Goal: Task Accomplishment & Management: Use online tool/utility

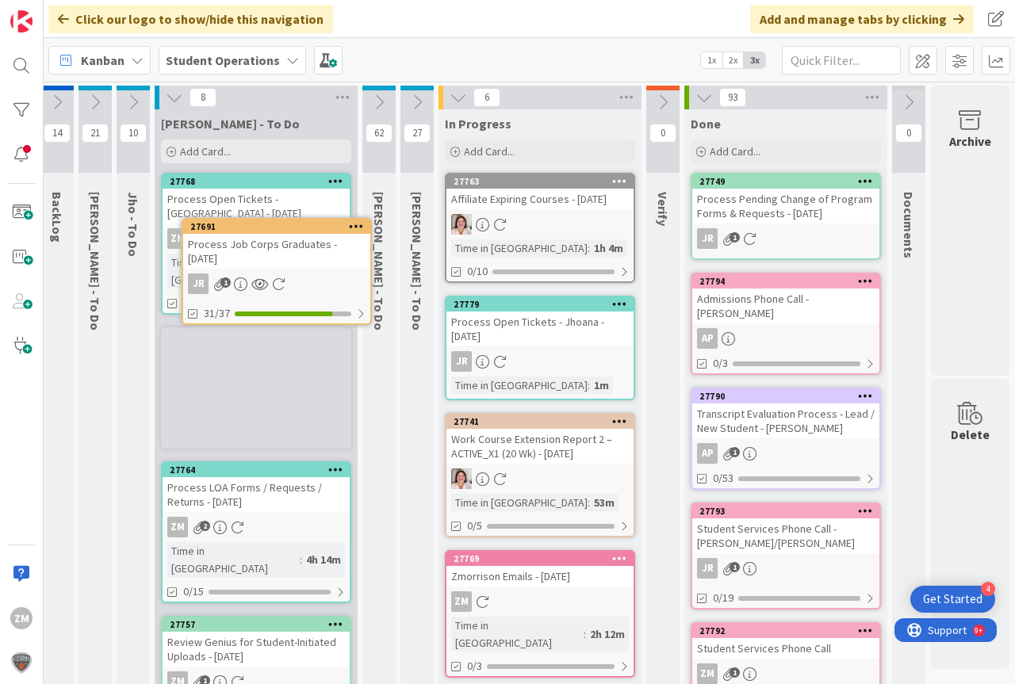
scroll to position [0, 22]
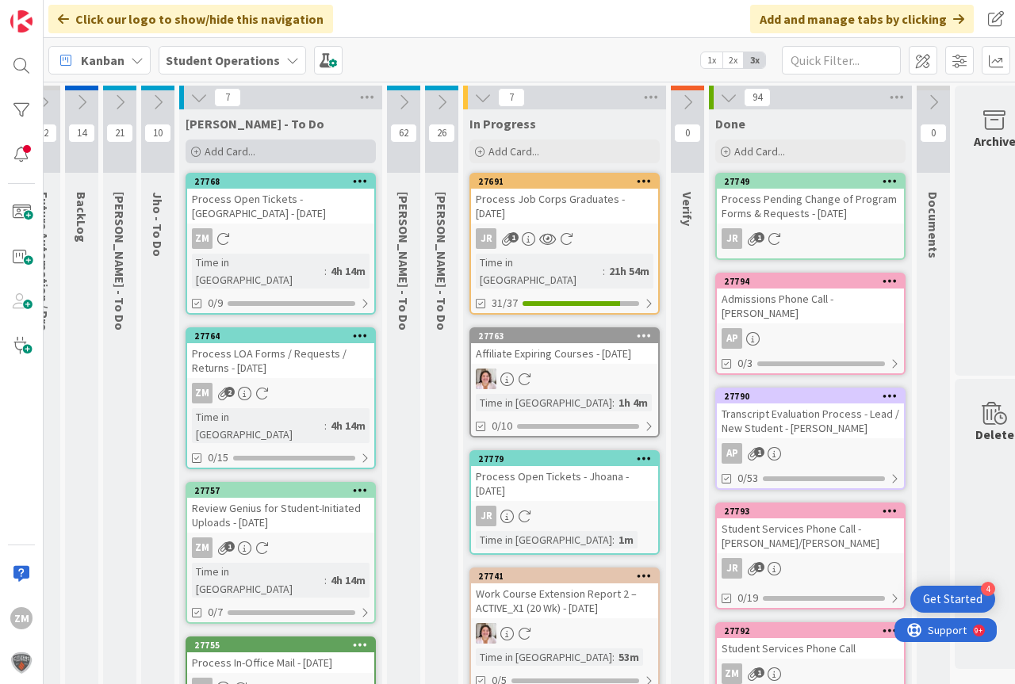
click at [218, 153] on span "Add Card..." at bounding box center [230, 151] width 51 height 14
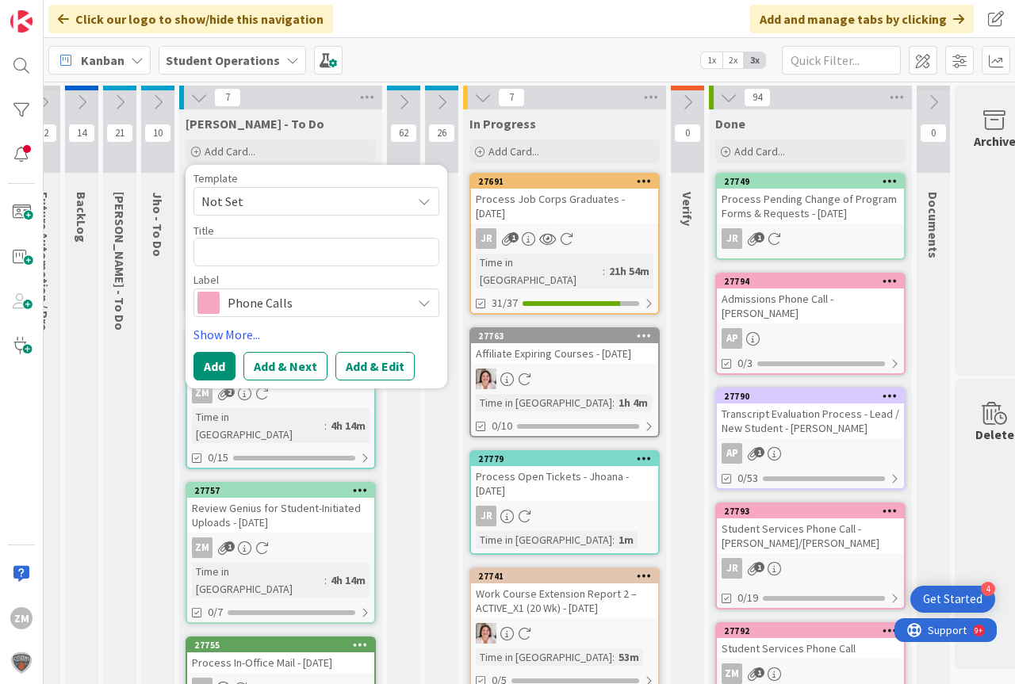
click at [426, 201] on icon at bounding box center [424, 201] width 13 height 13
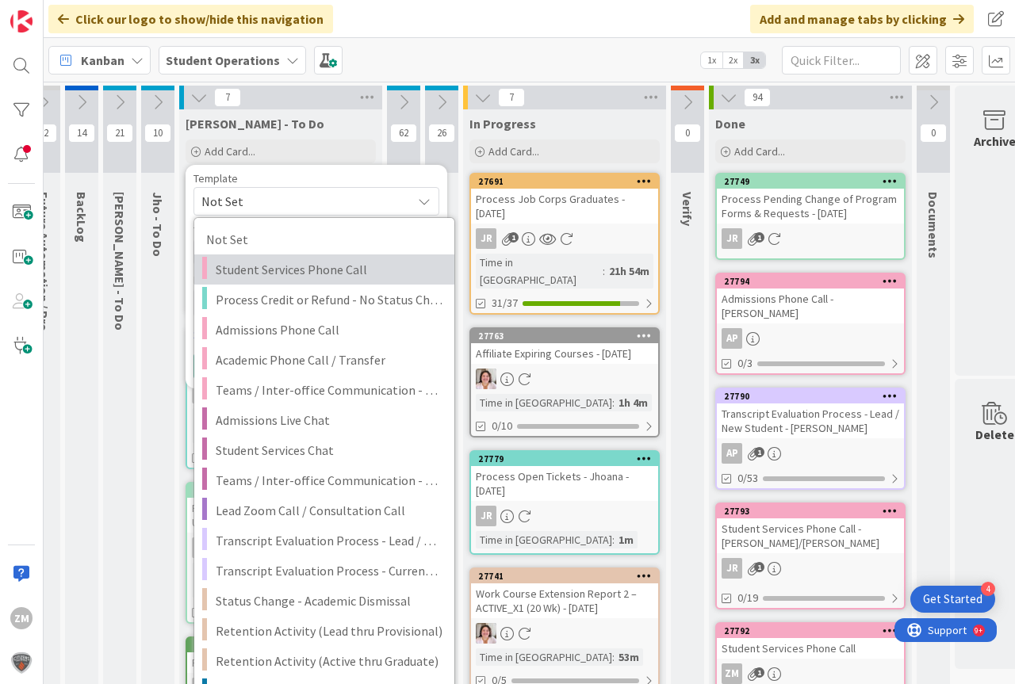
click at [243, 277] on span "Student Services Phone Call" at bounding box center [329, 269] width 227 height 21
type textarea "x"
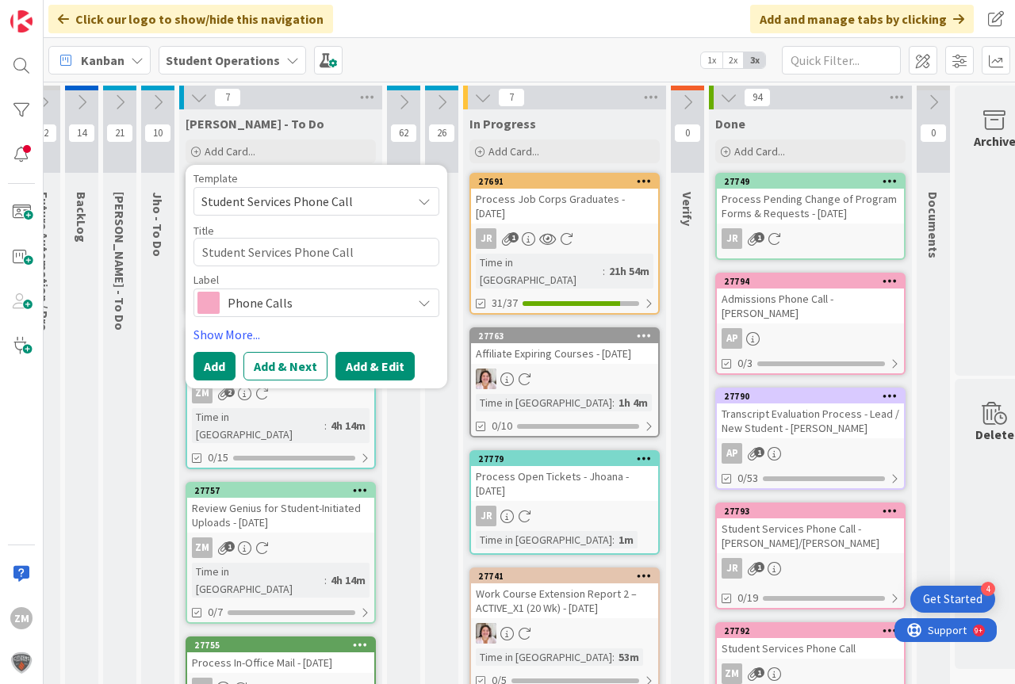
click at [379, 369] on button "Add & Edit" at bounding box center [374, 366] width 79 height 29
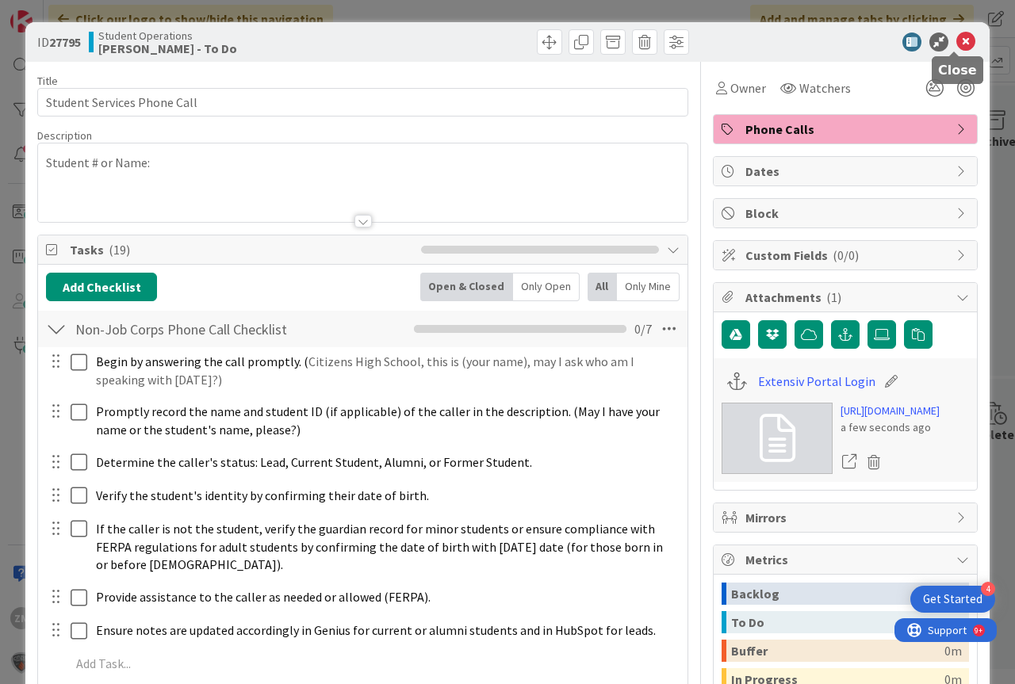
click at [956, 42] on icon at bounding box center [965, 42] width 19 height 19
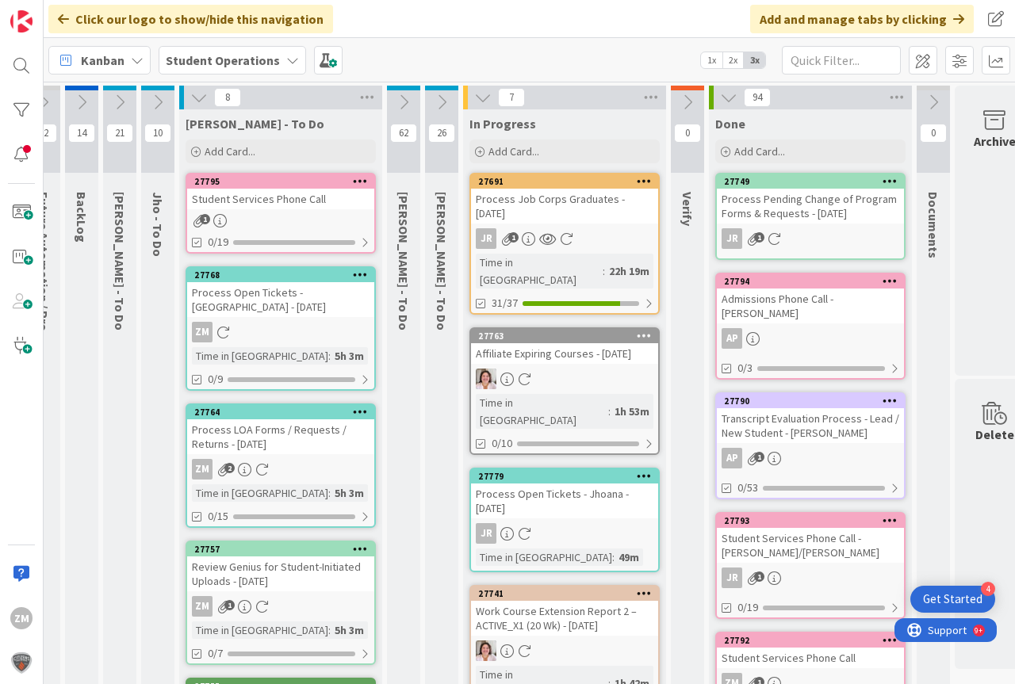
click at [363, 182] on icon at bounding box center [360, 180] width 15 height 11
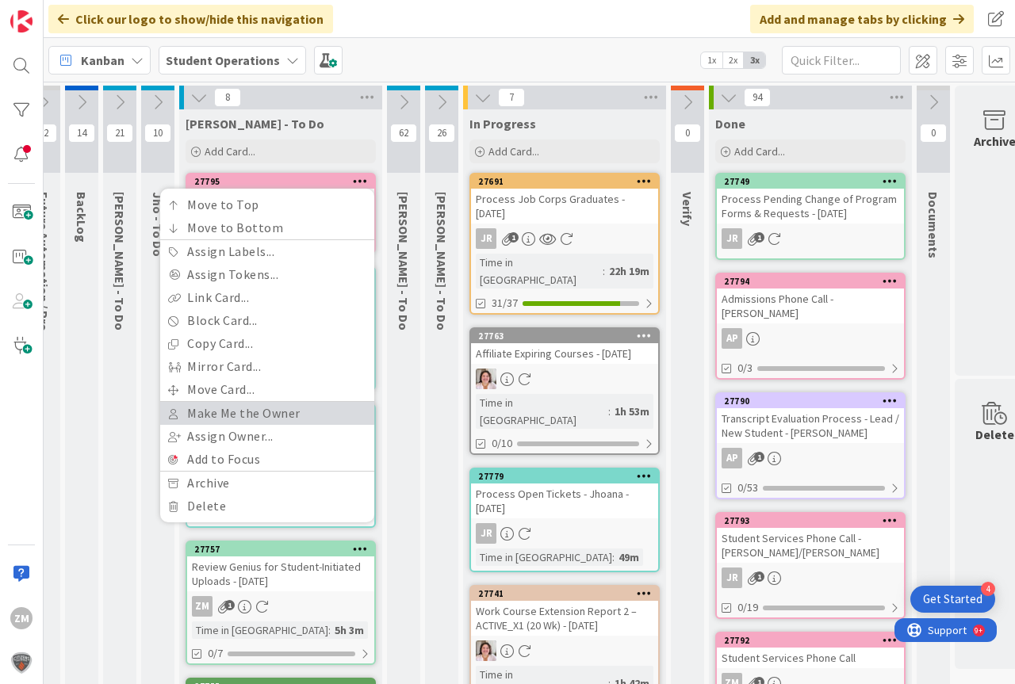
click at [231, 416] on link "Make Me the Owner" at bounding box center [267, 413] width 214 height 23
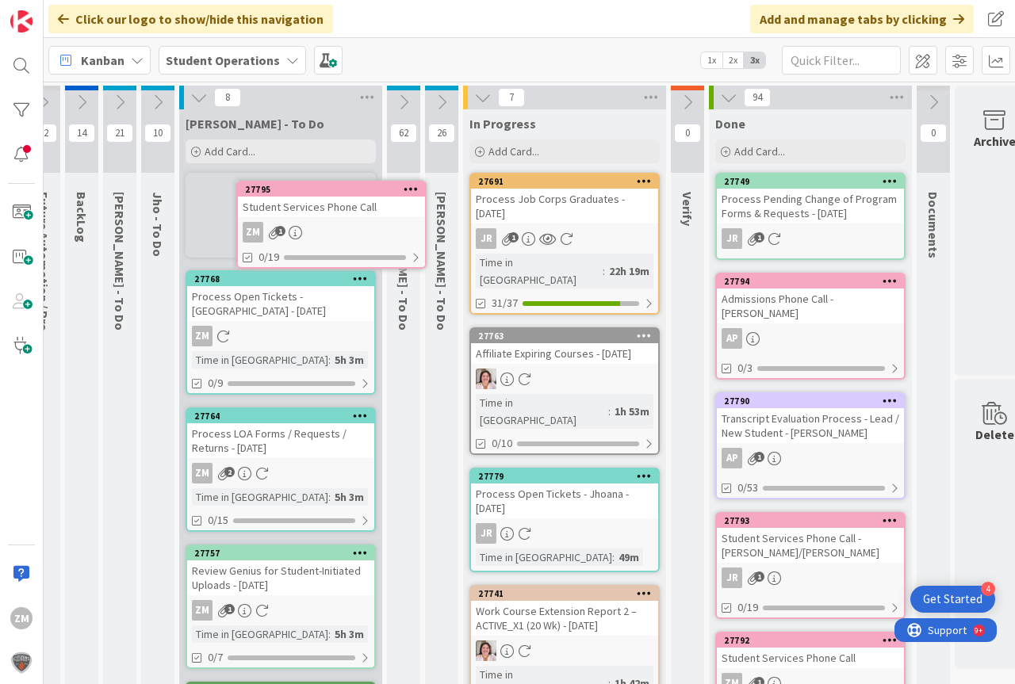
scroll to position [0, 10]
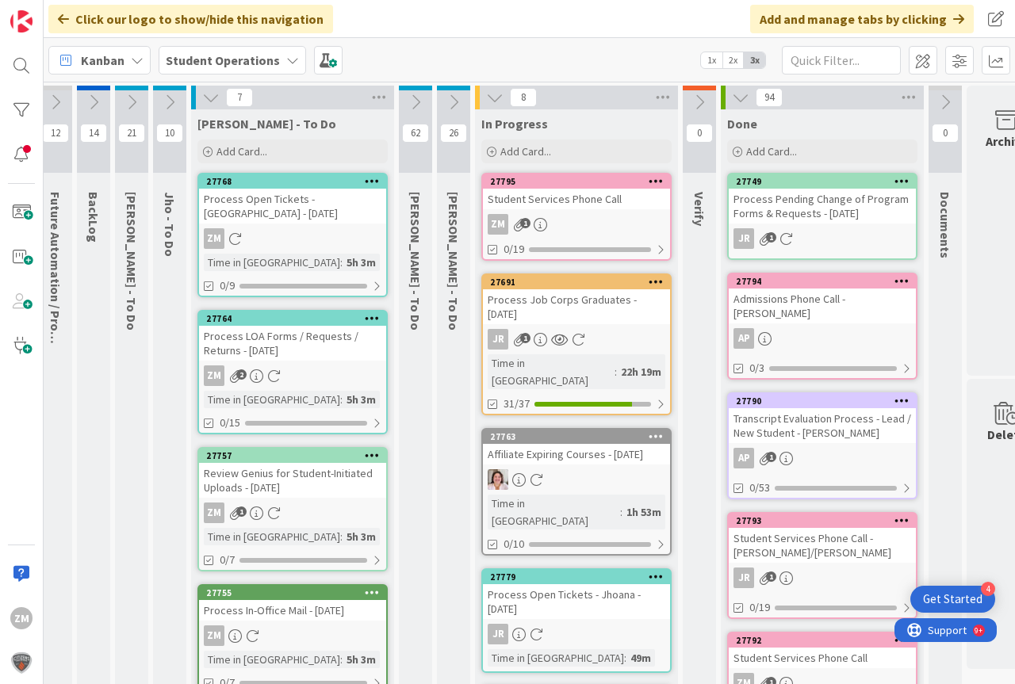
click at [576, 220] on div "ZM 1" at bounding box center [576, 224] width 187 height 21
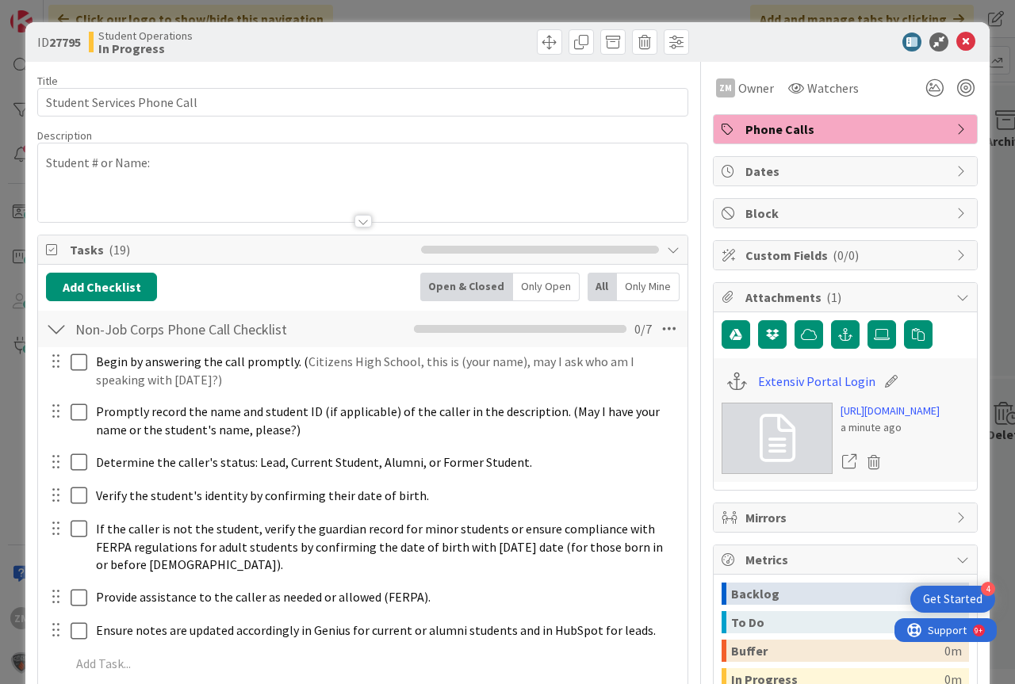
click at [185, 174] on div "Student # or Name:" at bounding box center [362, 182] width 649 height 78
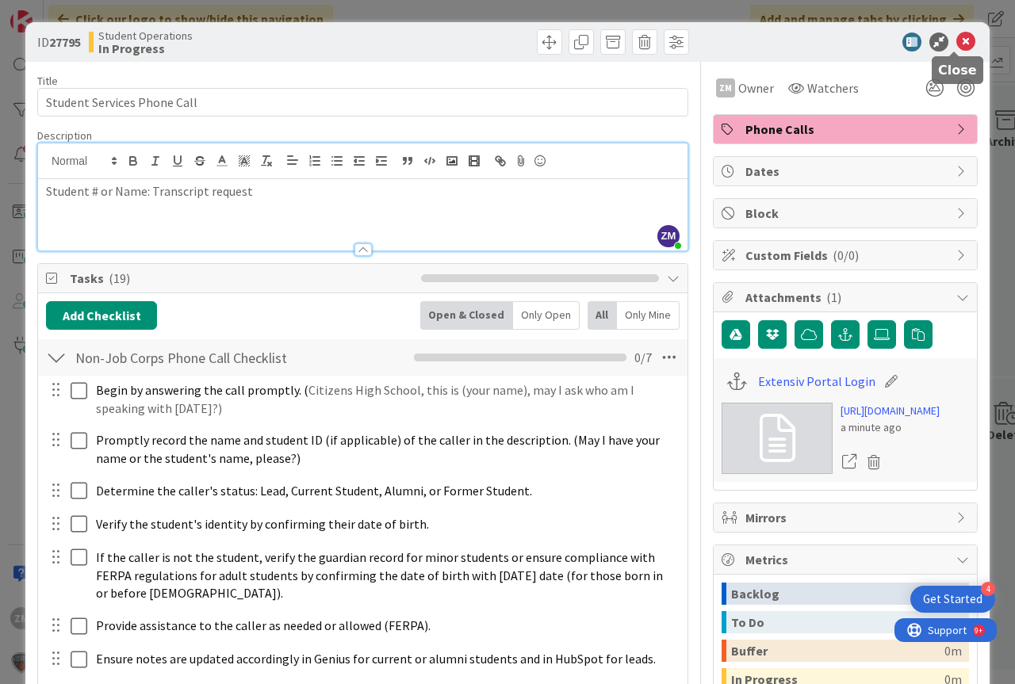
click at [956, 44] on icon at bounding box center [965, 42] width 19 height 19
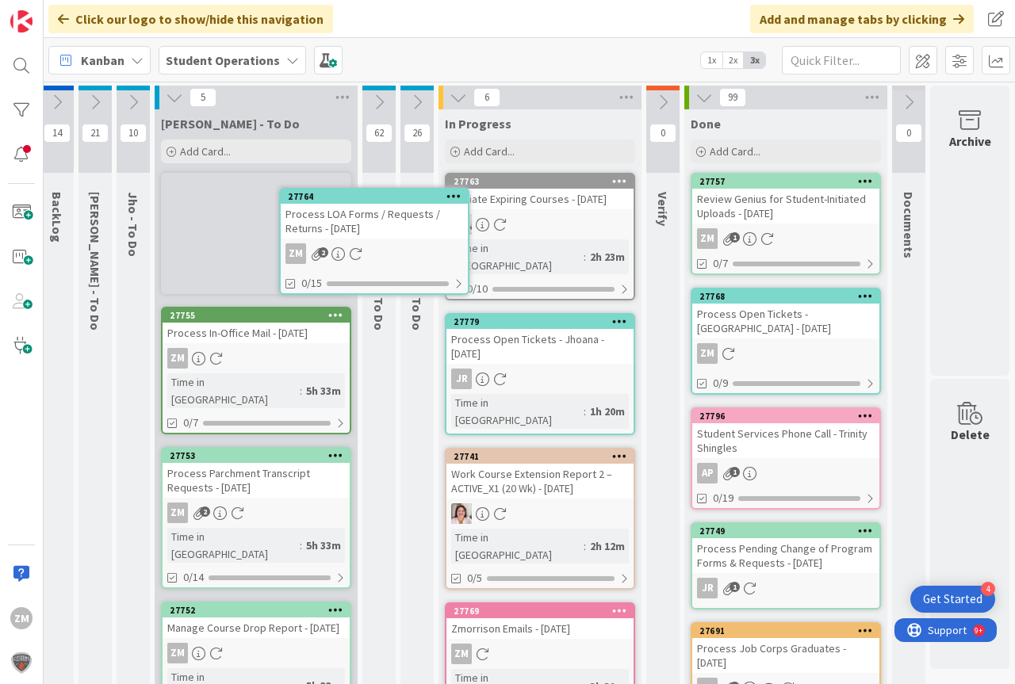
scroll to position [0, 23]
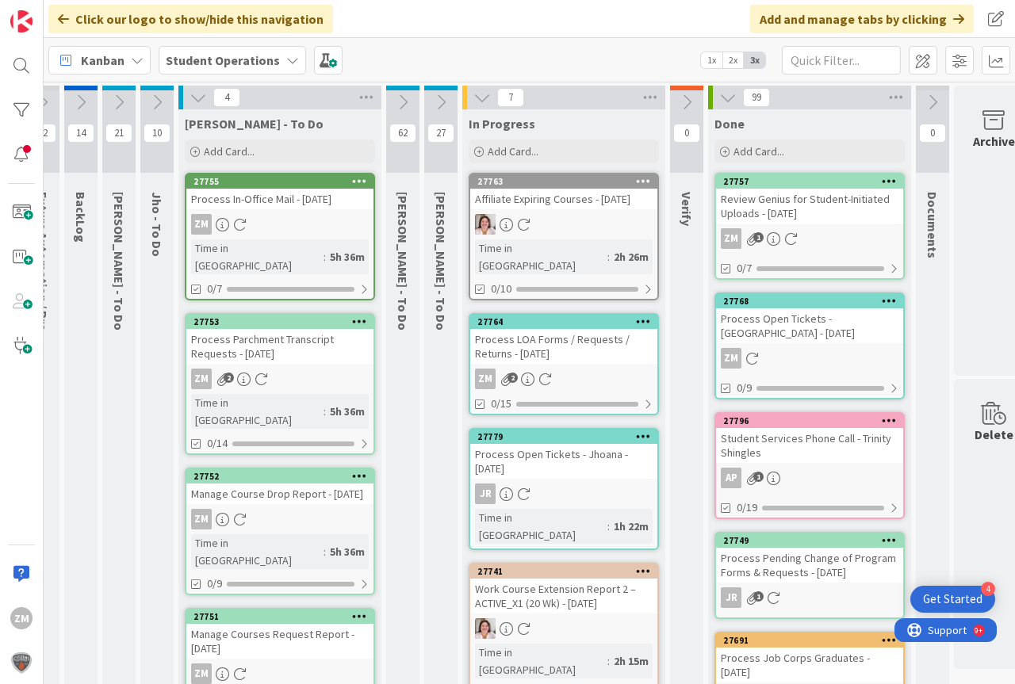
click at [569, 369] on div "ZM 2" at bounding box center [563, 379] width 187 height 21
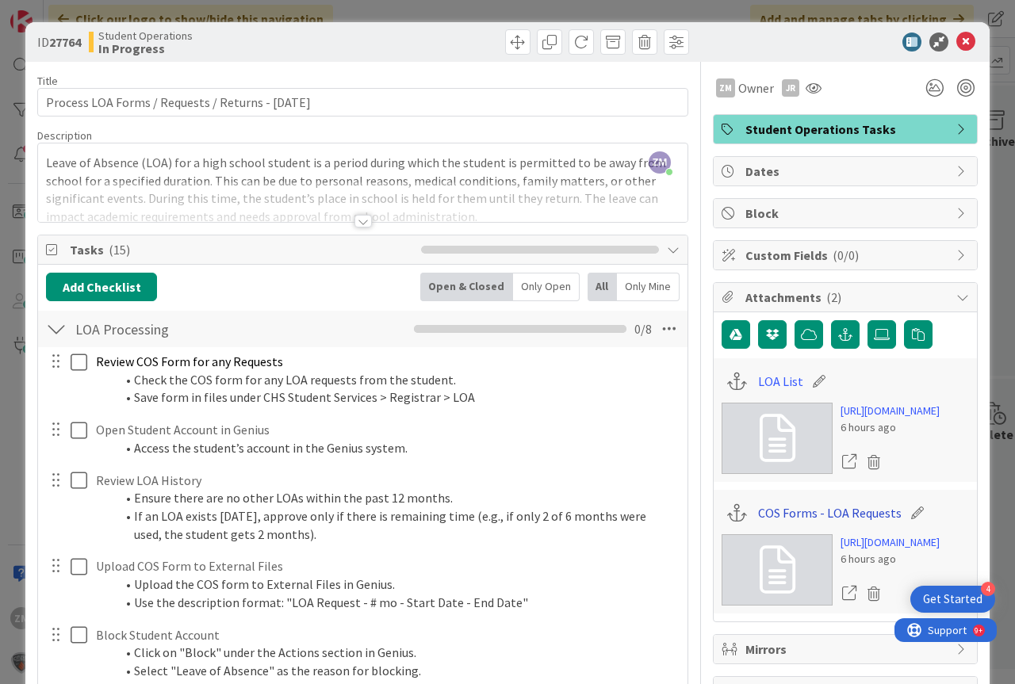
click at [830, 522] on link "COS Forms - LOA Requests" at bounding box center [829, 512] width 143 height 19
click at [956, 41] on icon at bounding box center [965, 42] width 19 height 19
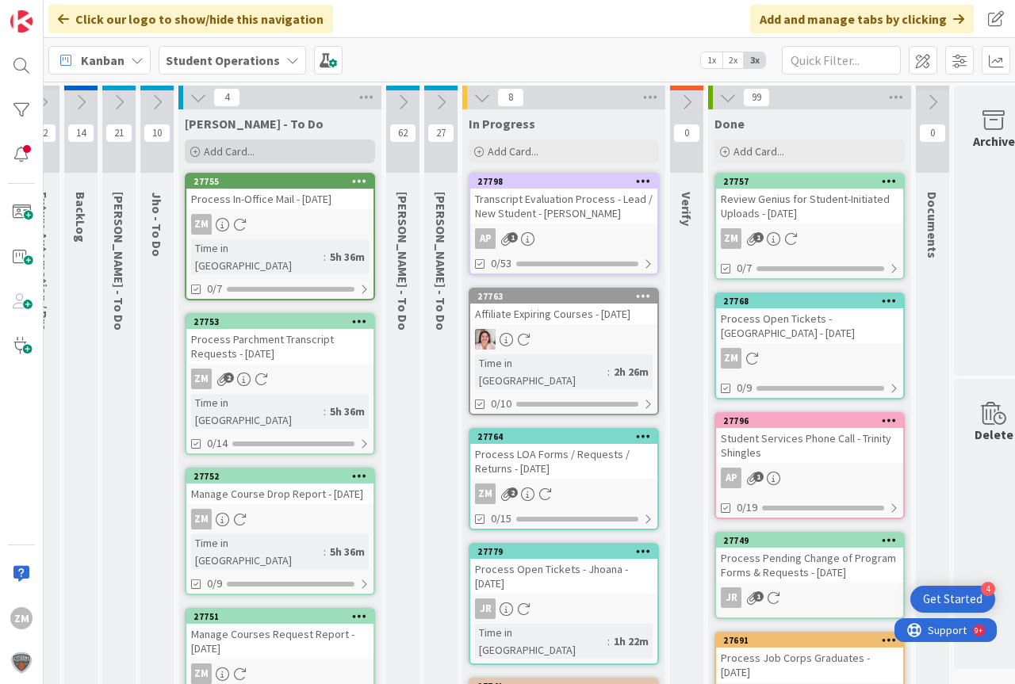
click at [228, 155] on span "Add Card..." at bounding box center [229, 151] width 51 height 14
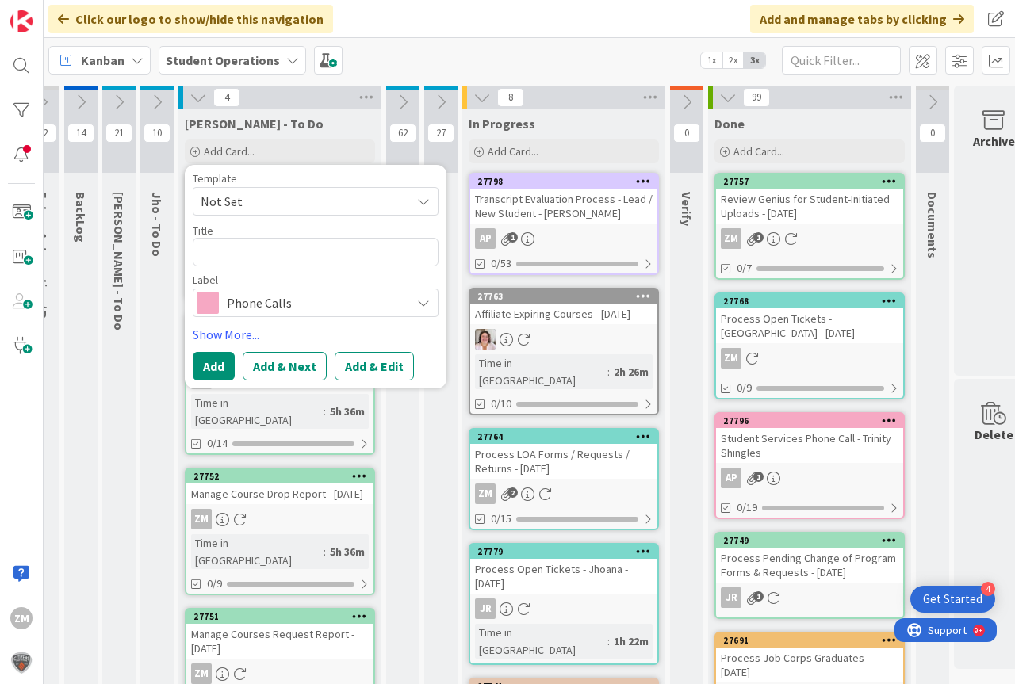
click at [426, 202] on icon at bounding box center [423, 201] width 13 height 13
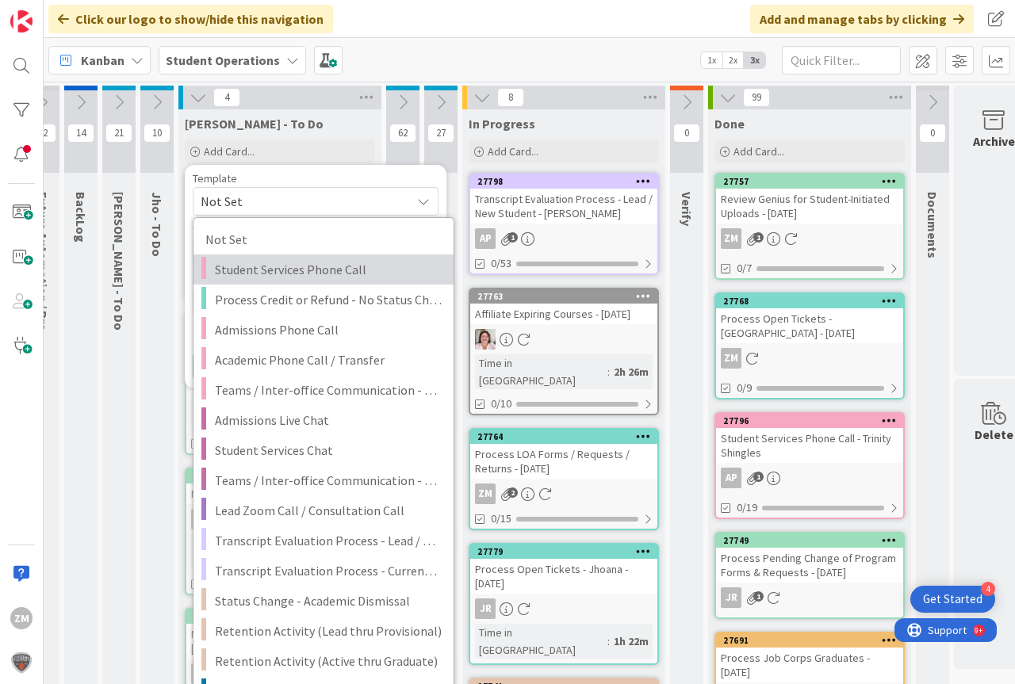
click at [299, 267] on span "Student Services Phone Call" at bounding box center [328, 269] width 227 height 21
type textarea "x"
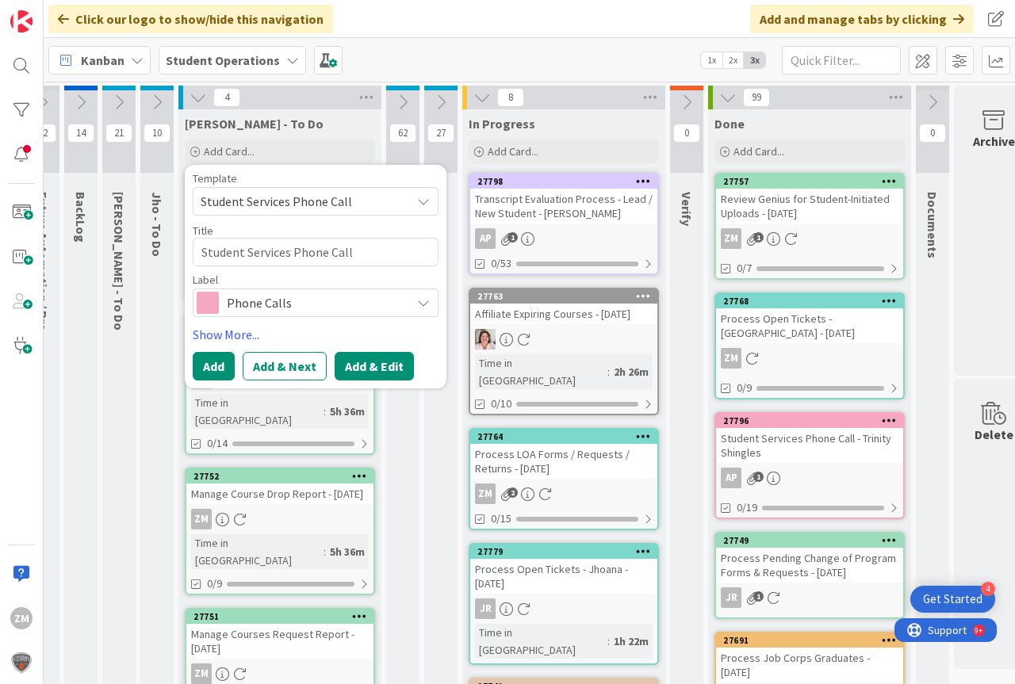
click at [382, 369] on button "Add & Edit" at bounding box center [374, 366] width 79 height 29
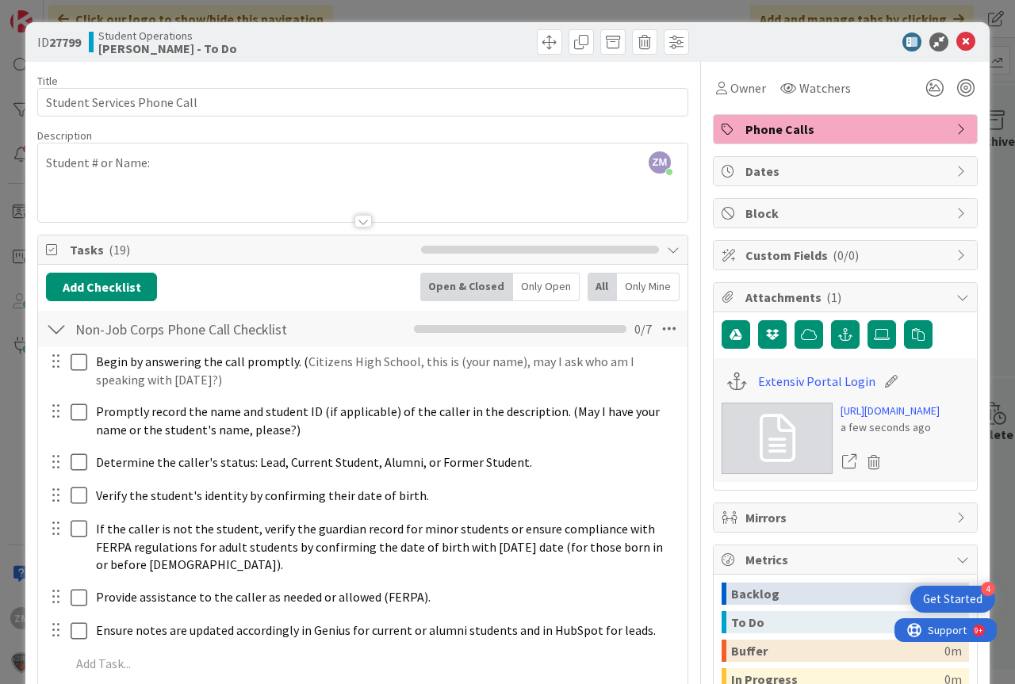
click at [184, 171] on div "ZM [PERSON_NAME] just joined Student # or Name:" at bounding box center [362, 182] width 649 height 78
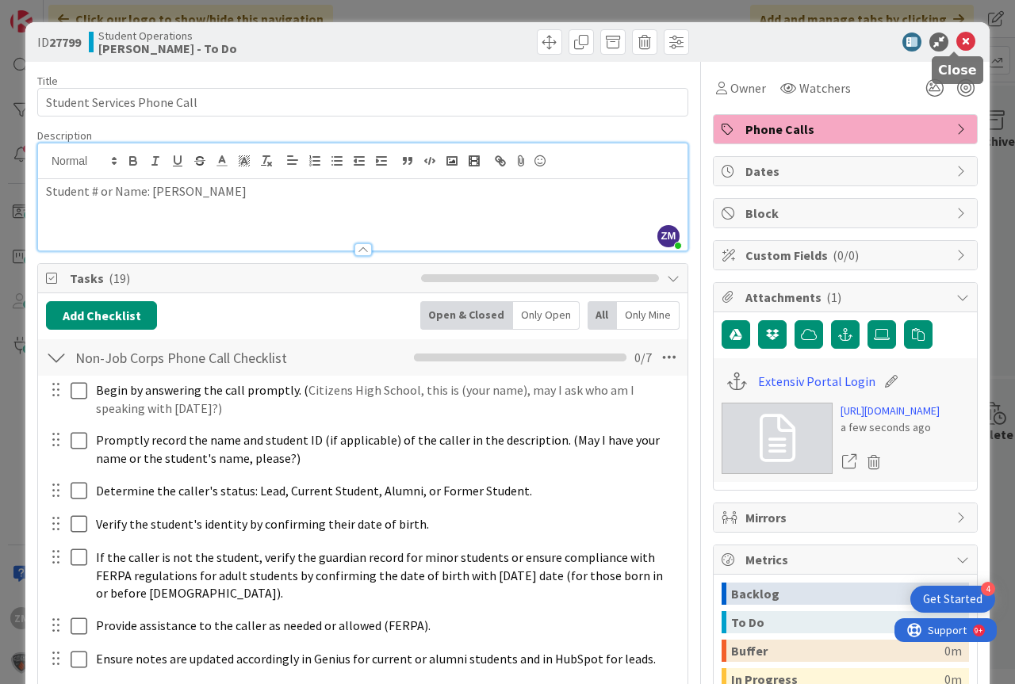
click at [956, 49] on icon at bounding box center [965, 42] width 19 height 19
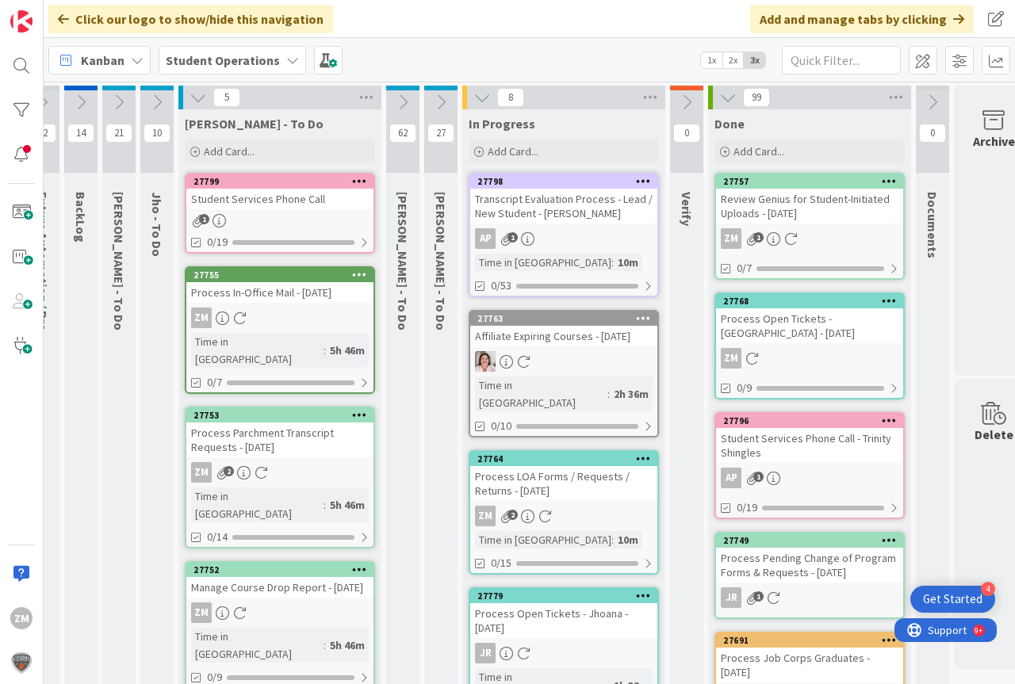
click at [276, 216] on div "1" at bounding box center [279, 220] width 187 height 13
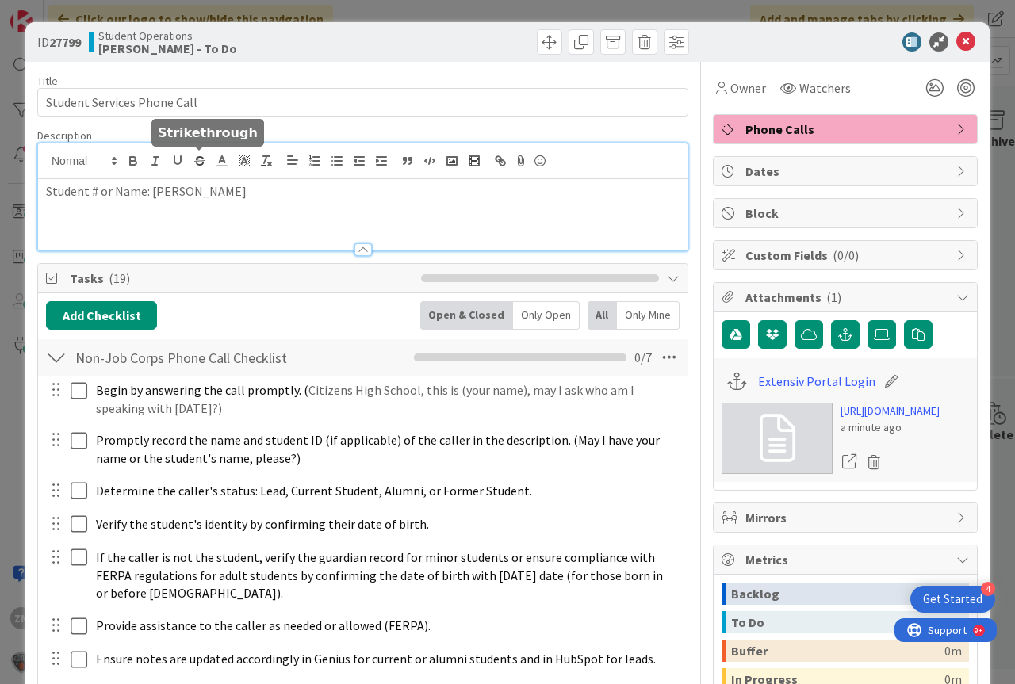
click at [196, 162] on div "Student # or Name: [PERSON_NAME]" at bounding box center [362, 196] width 649 height 107
click at [358, 191] on p "Student # or Name: [PERSON_NAME] processed payment" at bounding box center [362, 191] width 633 height 18
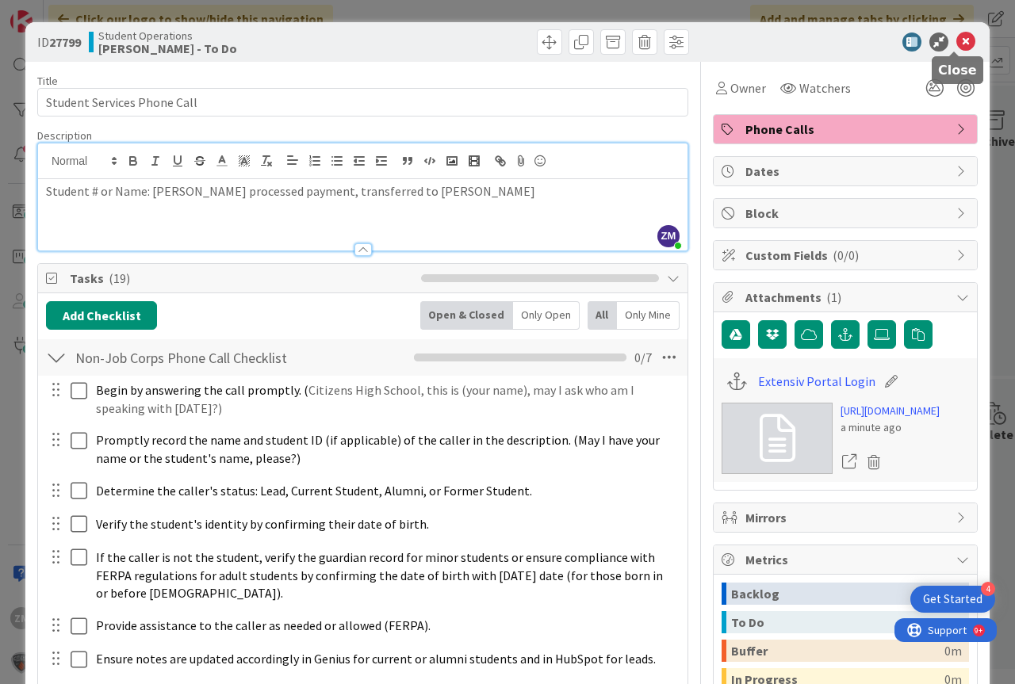
click at [956, 42] on icon at bounding box center [965, 42] width 19 height 19
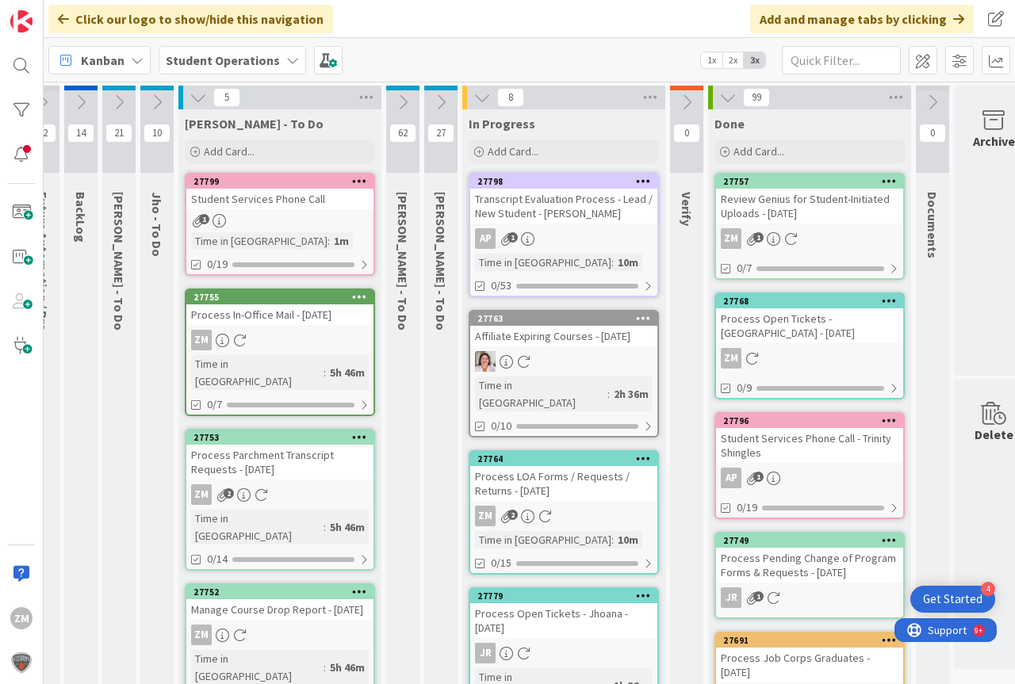
click at [352, 182] on icon at bounding box center [359, 180] width 15 height 11
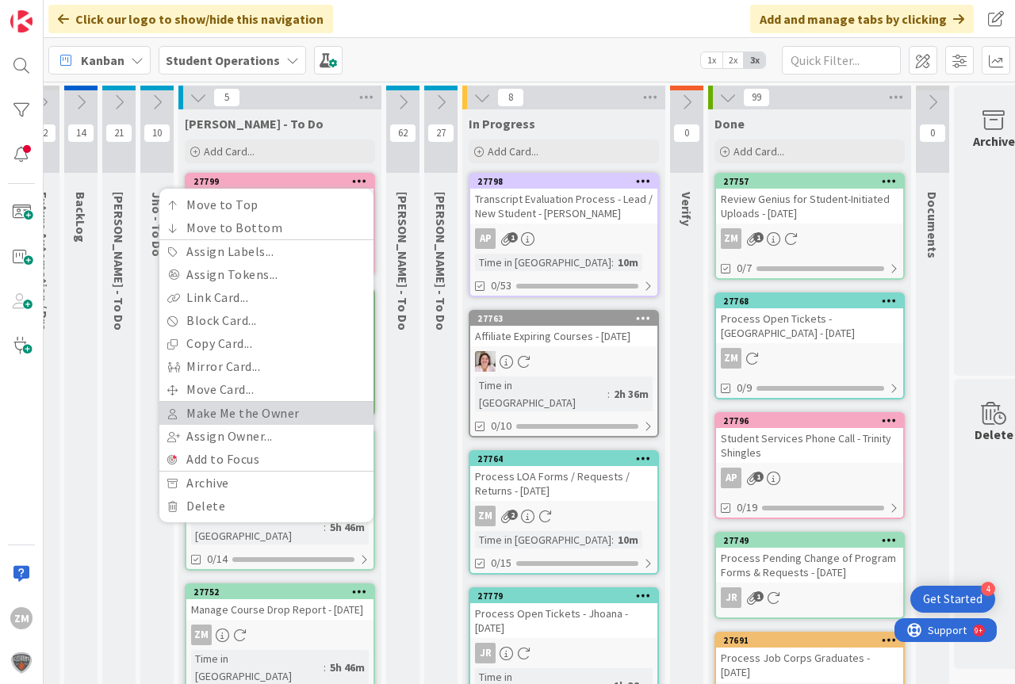
click at [220, 410] on link "Make Me the Owner" at bounding box center [266, 413] width 214 height 23
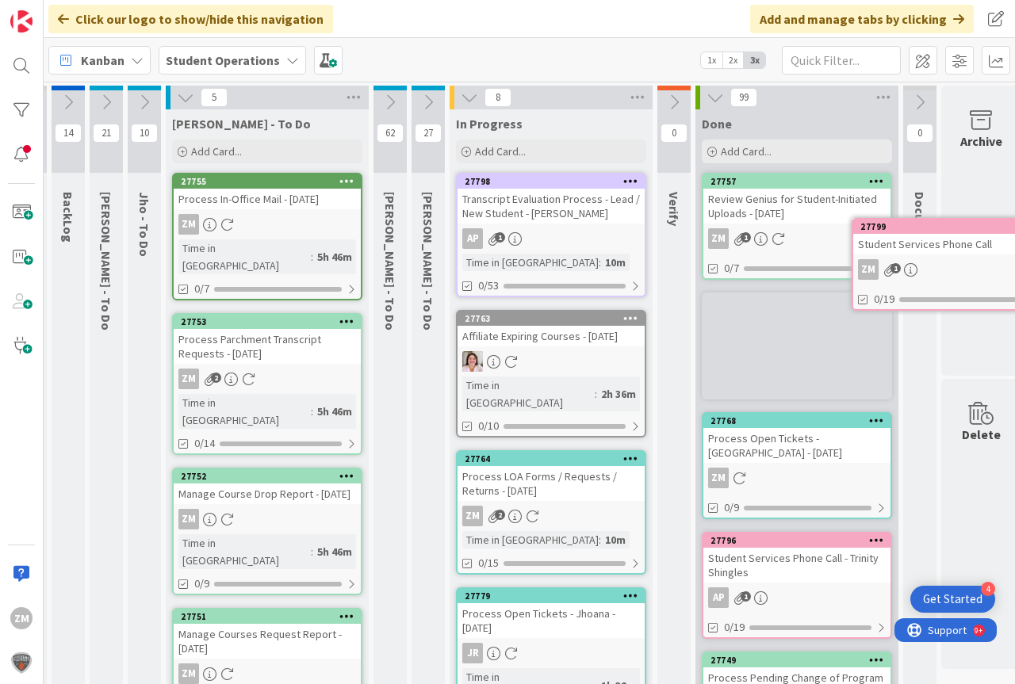
scroll to position [0, 59]
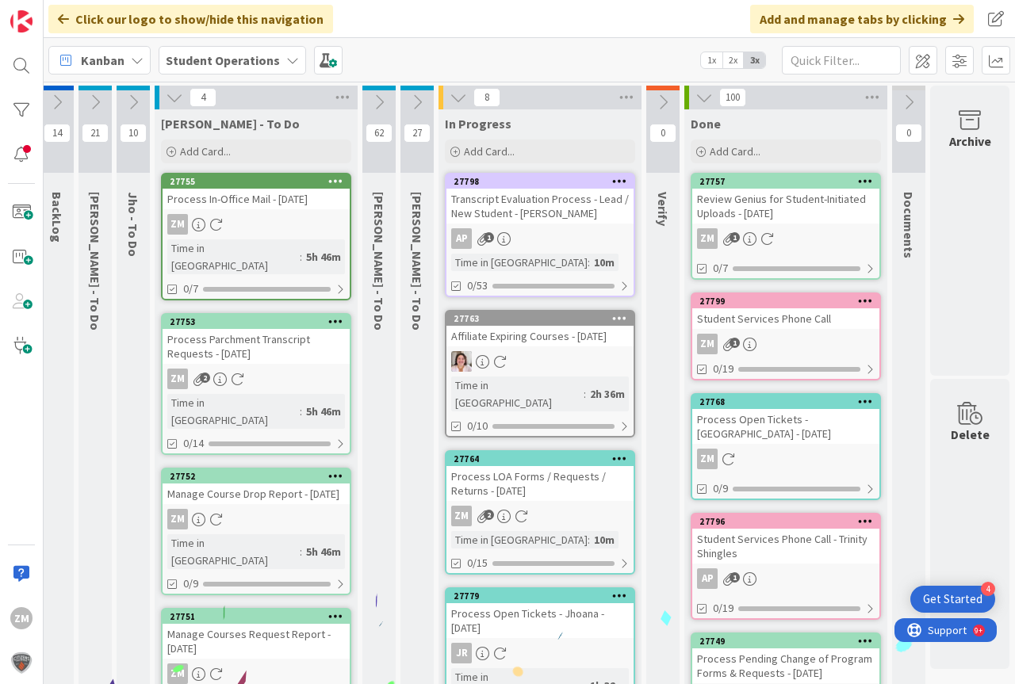
click at [543, 475] on div "Process LOA Forms / Requests / Returns - [DATE]" at bounding box center [539, 483] width 187 height 35
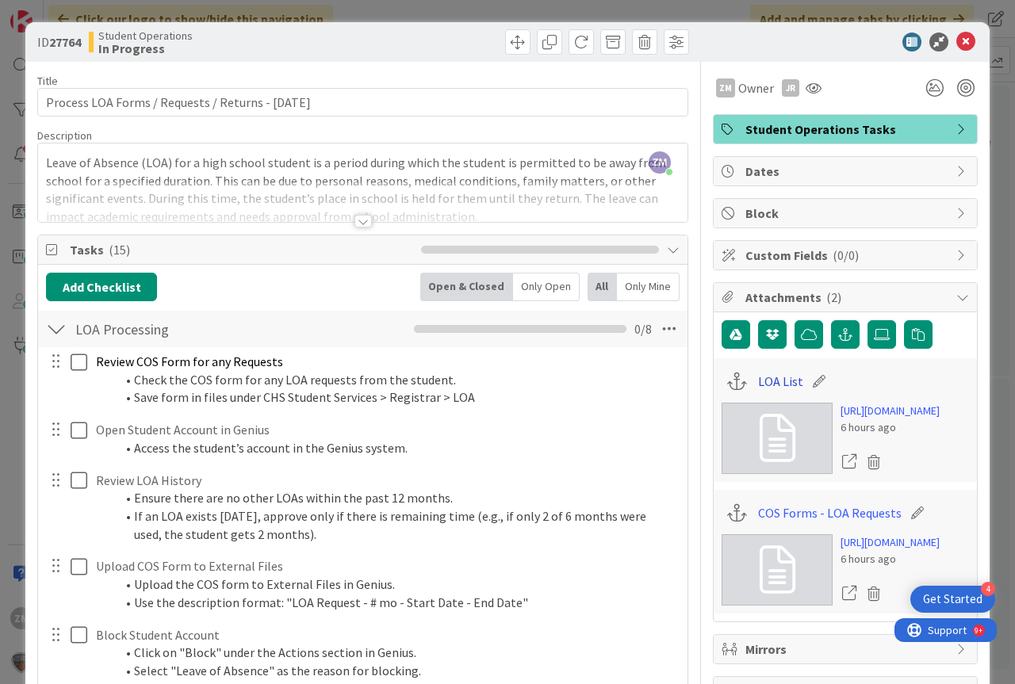
click at [759, 372] on link "LOA List" at bounding box center [780, 381] width 45 height 19
click at [956, 40] on icon at bounding box center [965, 42] width 19 height 19
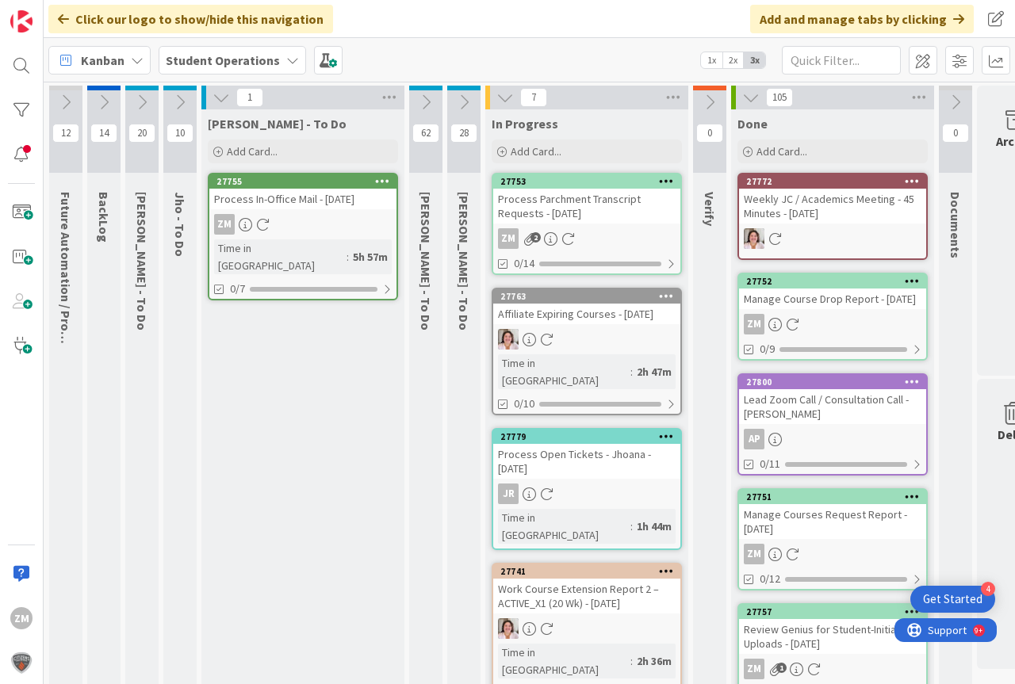
click at [247, 153] on span "Add Card..." at bounding box center [252, 151] width 51 height 14
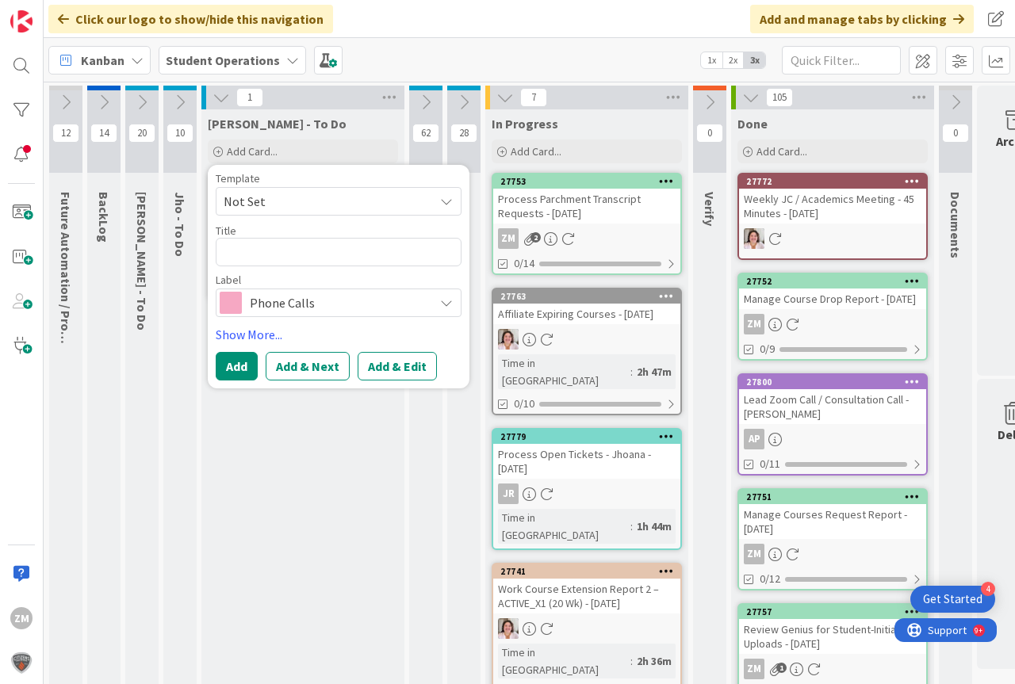
click at [448, 201] on icon at bounding box center [446, 201] width 13 height 13
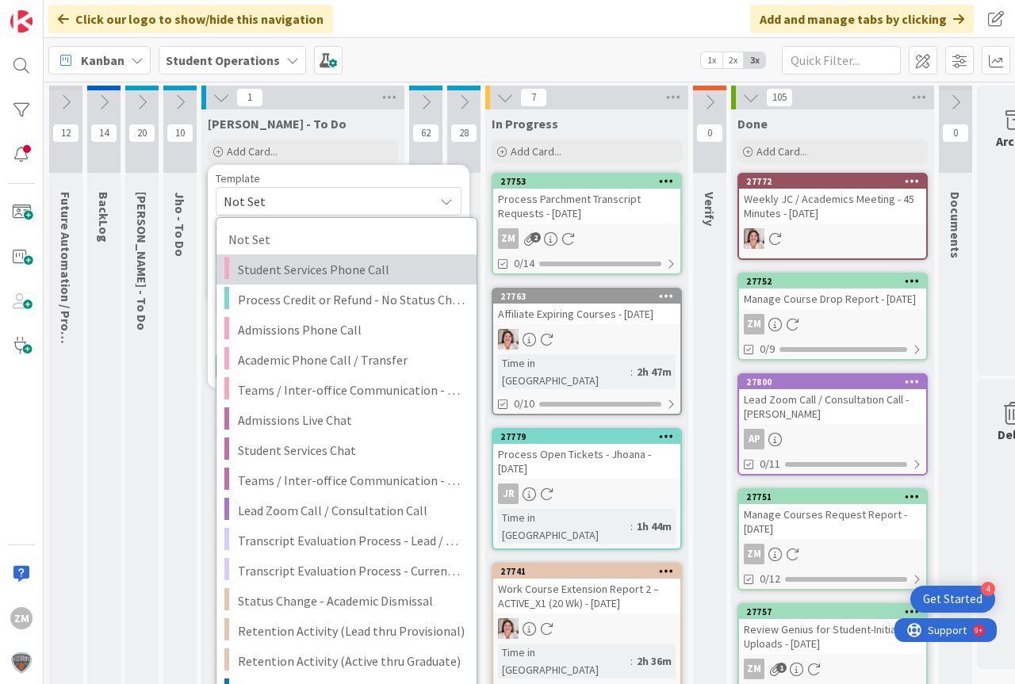
click at [305, 266] on span "Student Services Phone Call" at bounding box center [351, 269] width 227 height 21
type textarea "x"
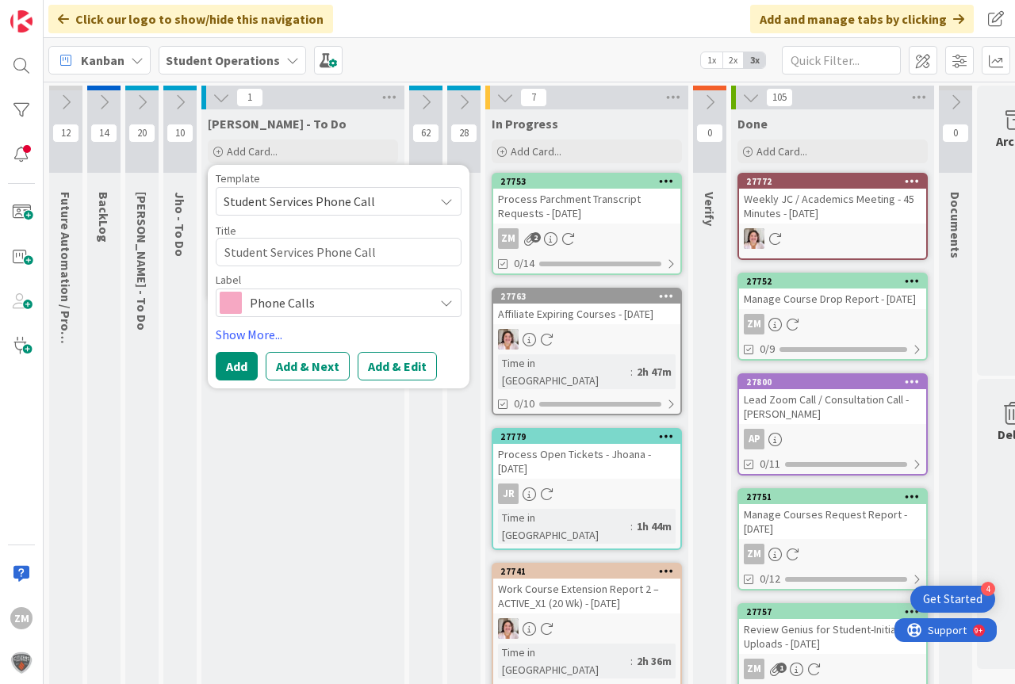
click at [390, 373] on button "Add & Edit" at bounding box center [397, 366] width 79 height 29
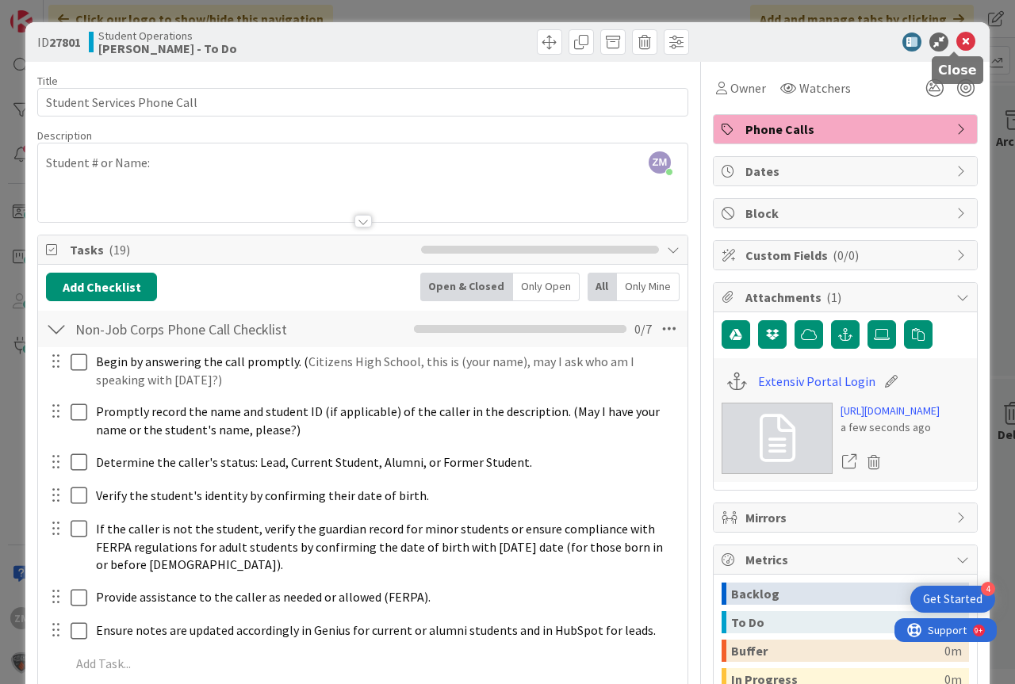
click at [956, 49] on icon at bounding box center [965, 42] width 19 height 19
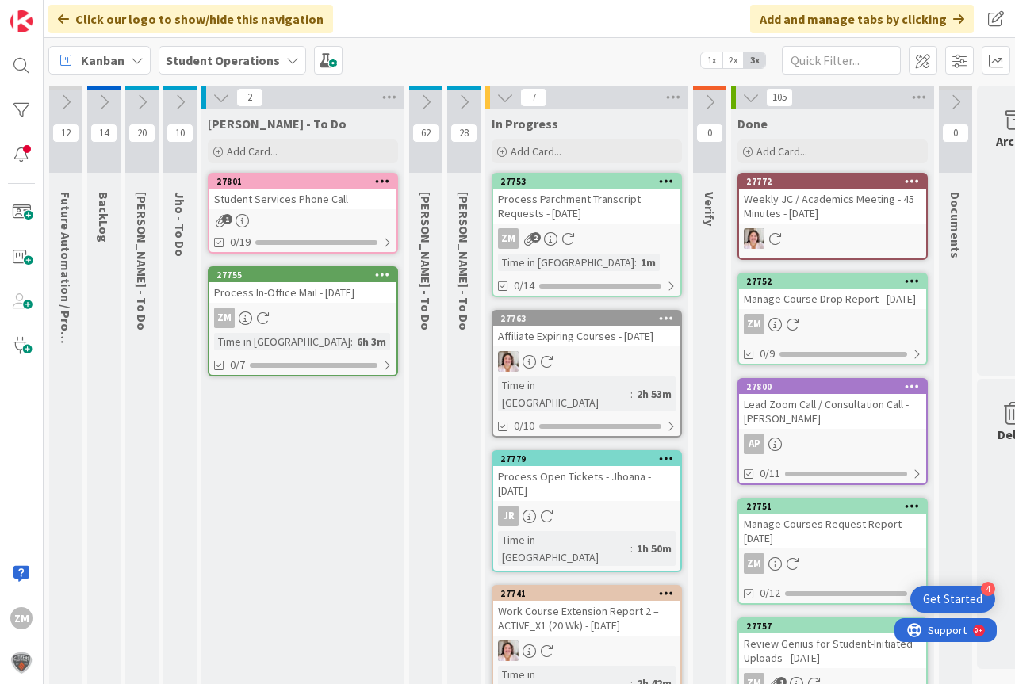
click at [261, 212] on link "27801 Student Services Phone Call 1 0/19" at bounding box center [303, 213] width 190 height 81
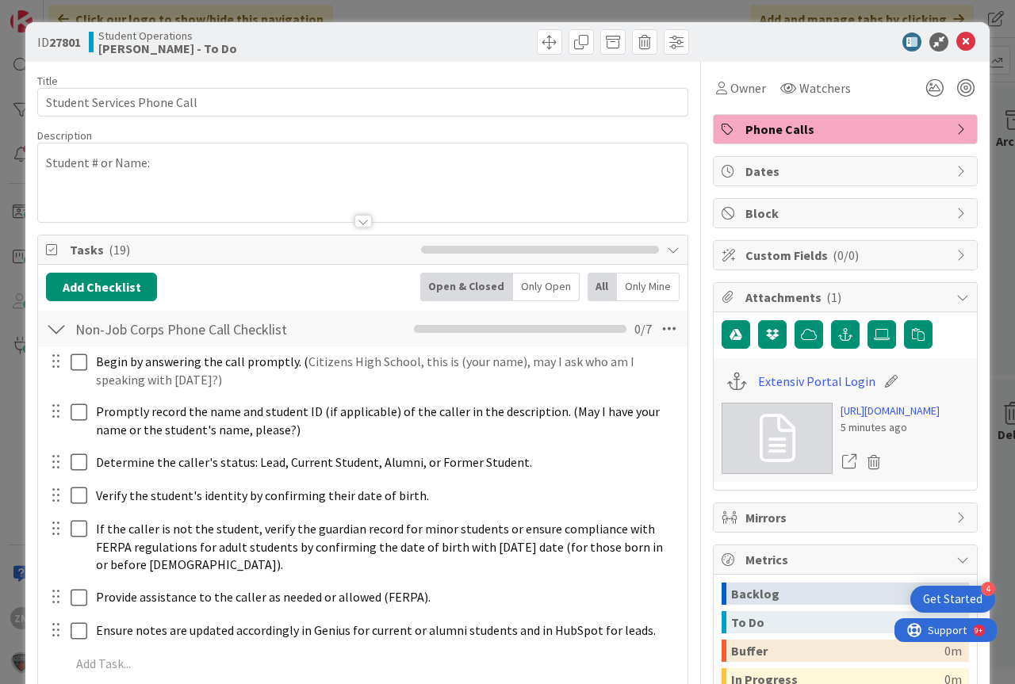
click at [193, 166] on p "Student # or Name:" at bounding box center [362, 163] width 633 height 18
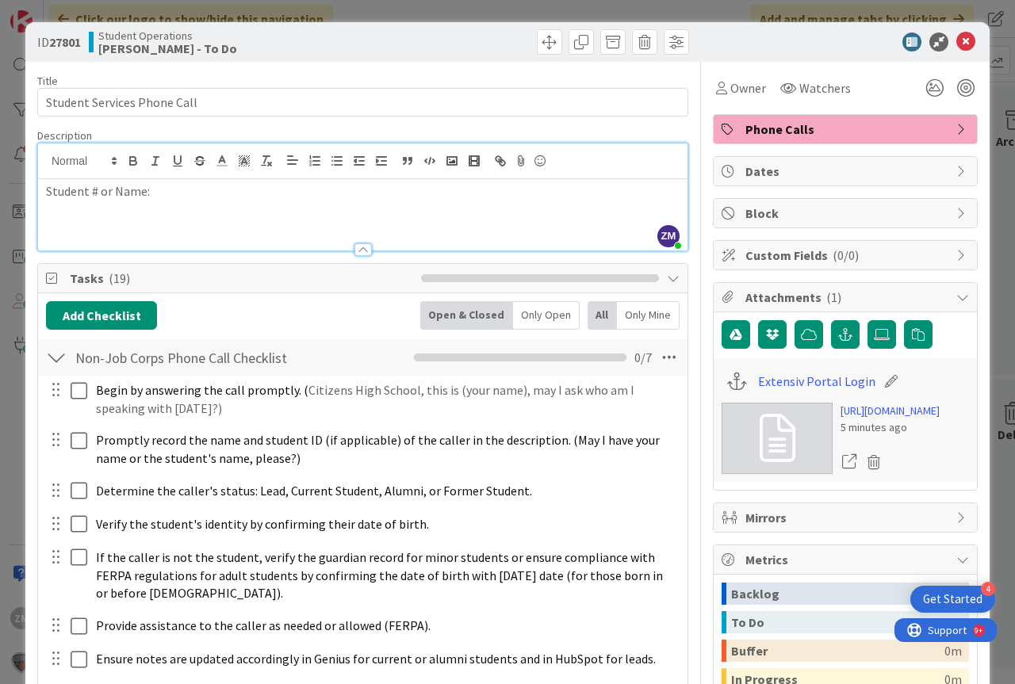
click at [182, 186] on p "Student # or Name:" at bounding box center [362, 191] width 633 height 18
click at [958, 39] on icon at bounding box center [965, 42] width 19 height 19
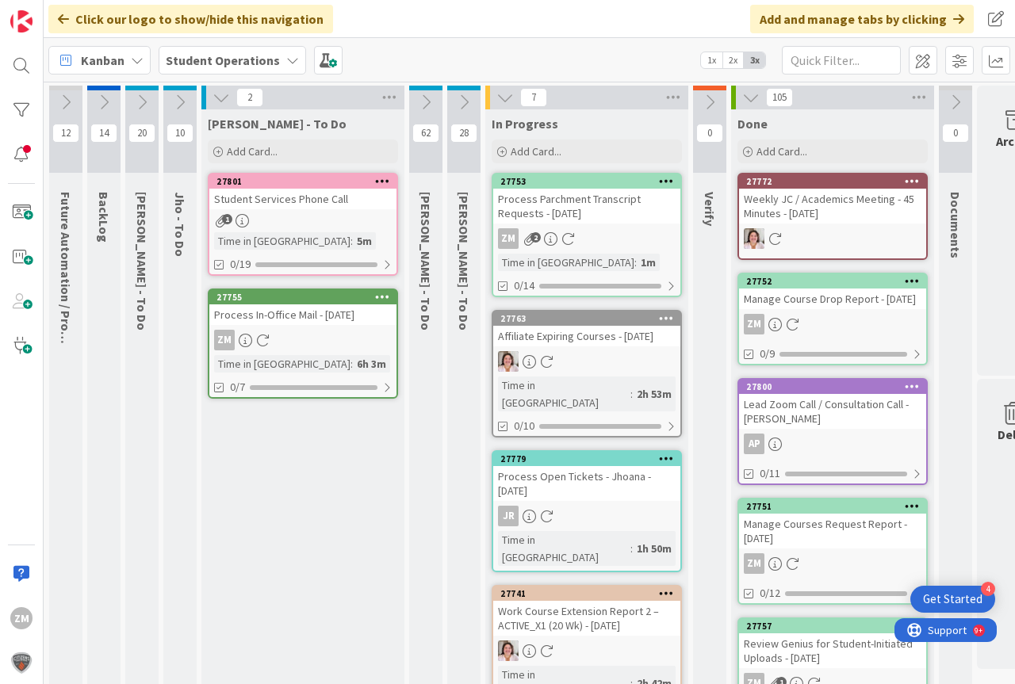
click at [376, 182] on icon at bounding box center [382, 180] width 15 height 11
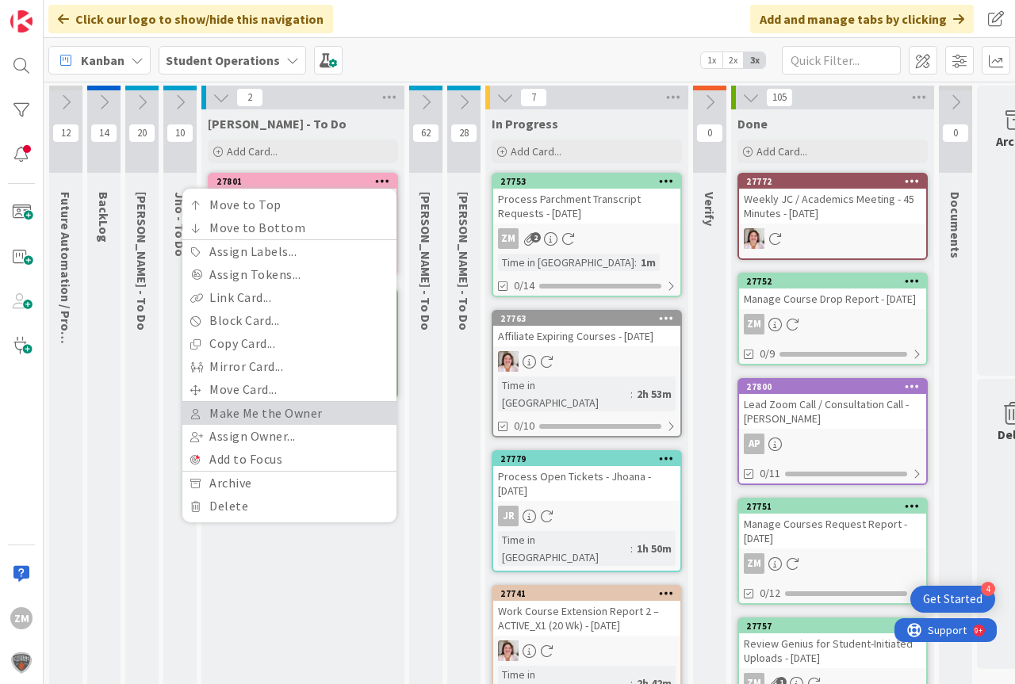
click at [263, 410] on link "Make Me the Owner" at bounding box center [289, 413] width 214 height 23
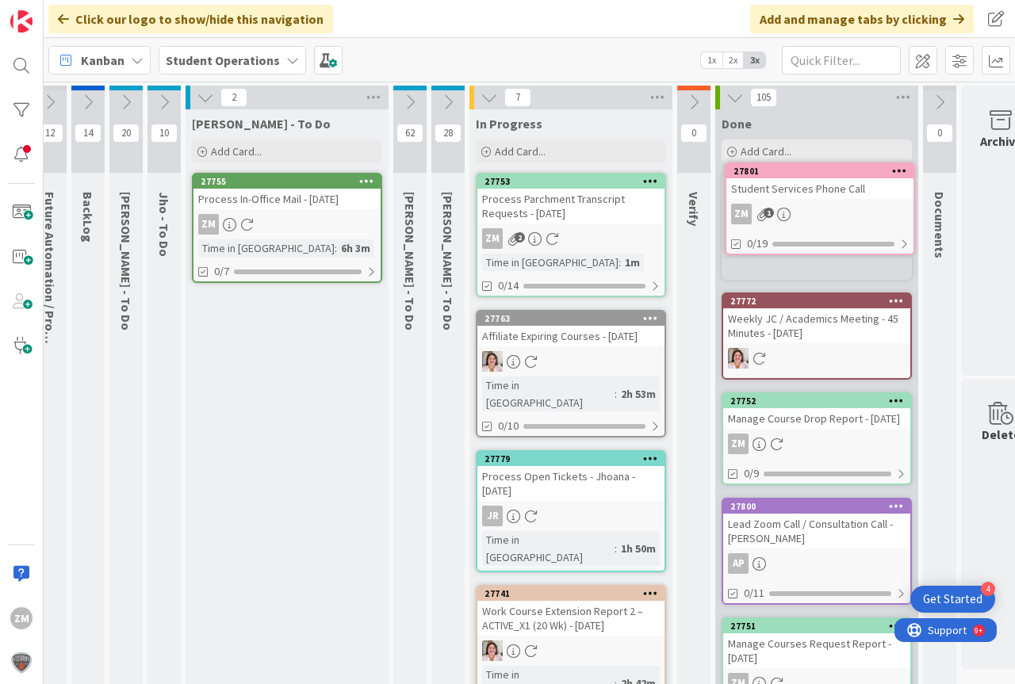
scroll to position [0, 28]
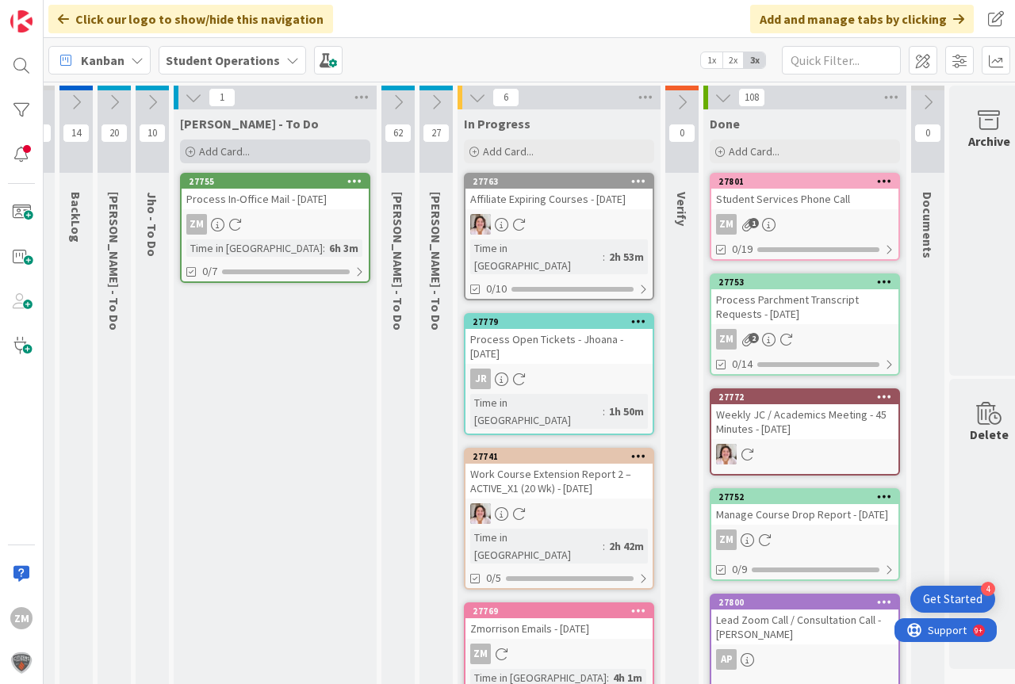
click at [233, 149] on span "Add Card..." at bounding box center [224, 151] width 51 height 14
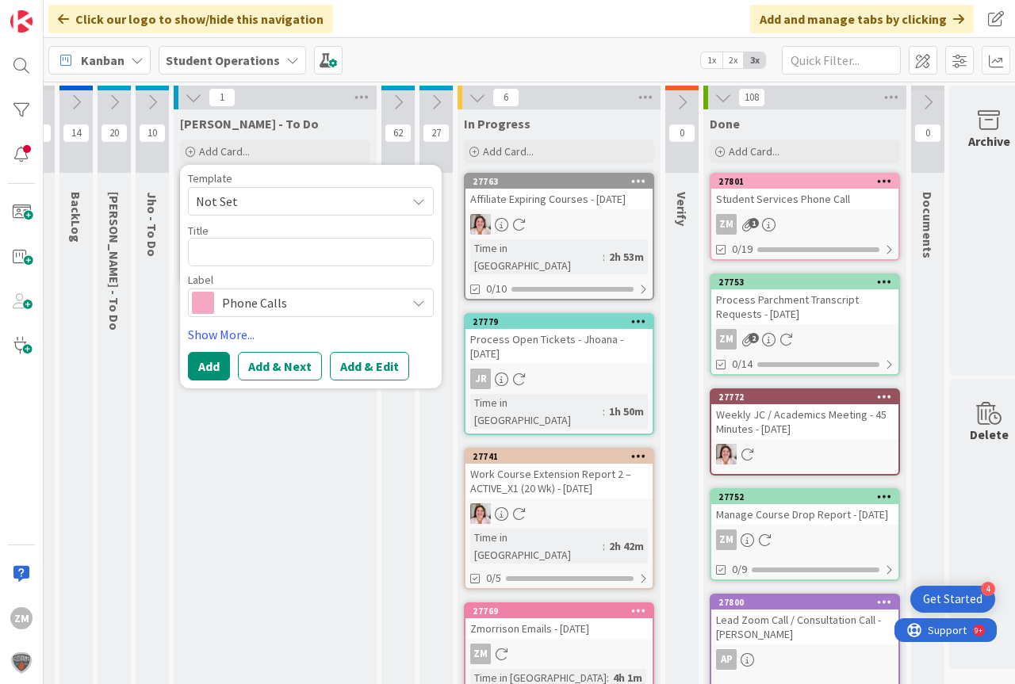
click at [416, 203] on icon at bounding box center [418, 201] width 13 height 13
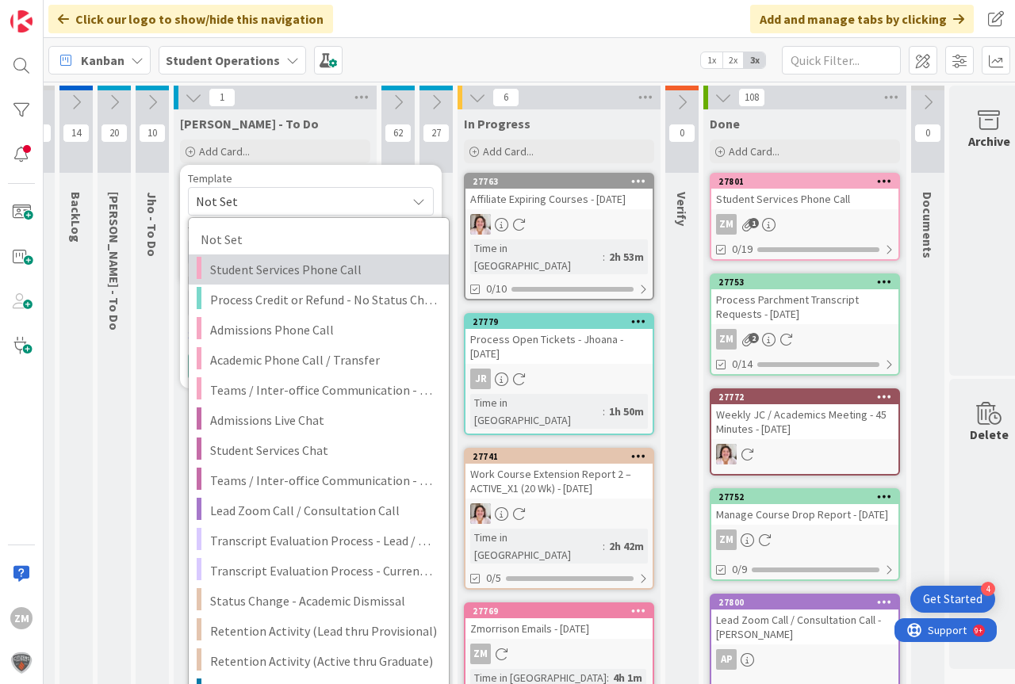
click at [308, 270] on span "Student Services Phone Call" at bounding box center [323, 269] width 227 height 21
type textarea "x"
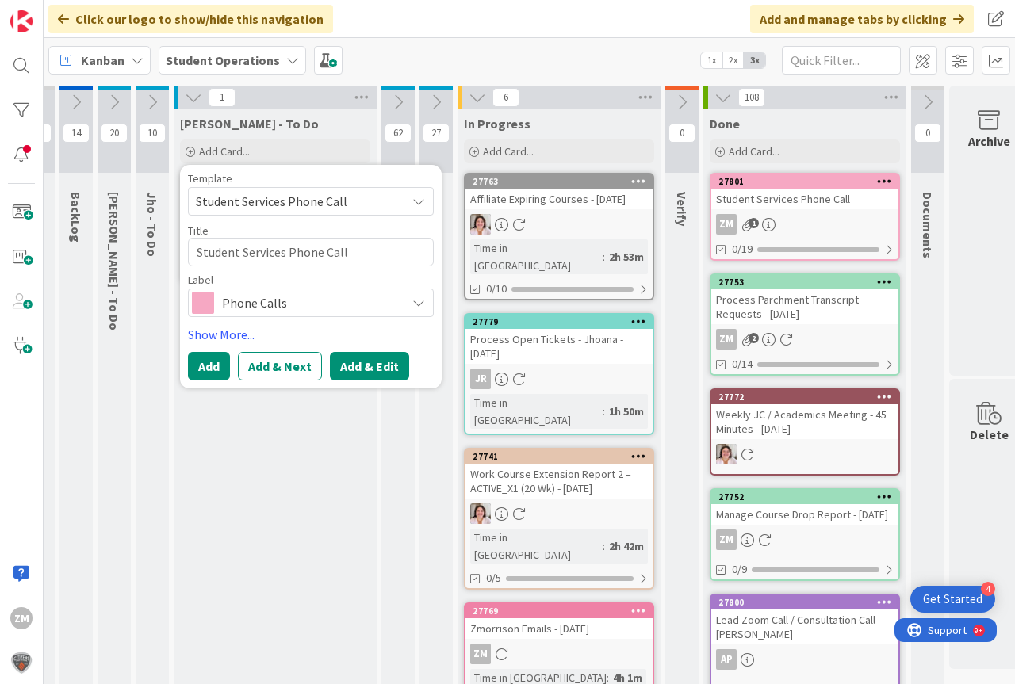
click at [373, 371] on button "Add & Edit" at bounding box center [369, 366] width 79 height 29
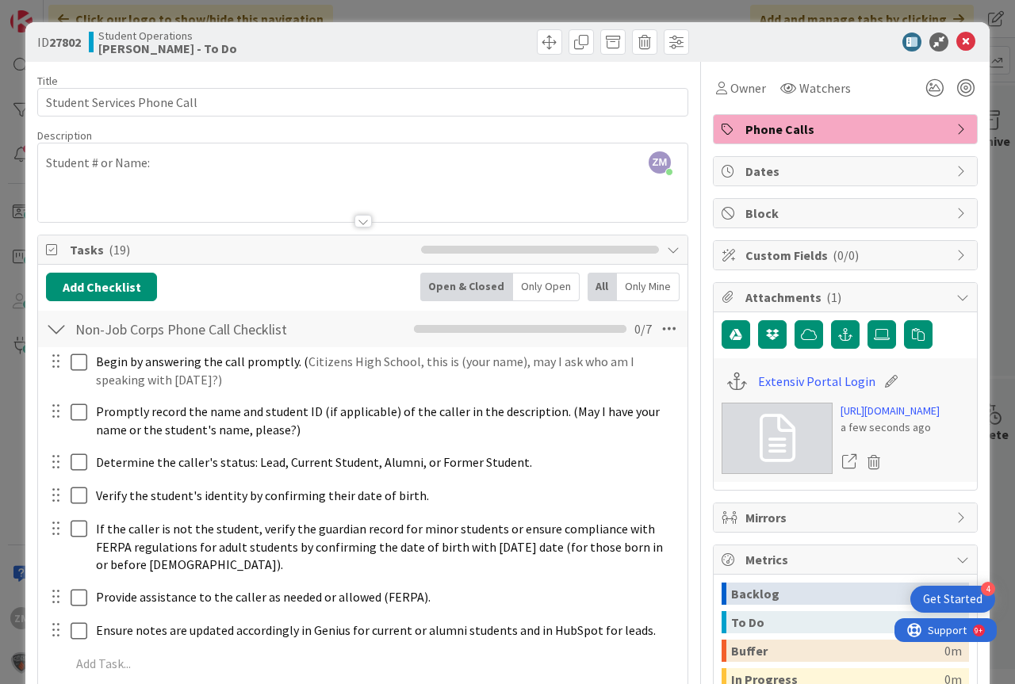
click at [178, 166] on div "ZM [PERSON_NAME] just joined Student # or Name:" at bounding box center [362, 182] width 649 height 78
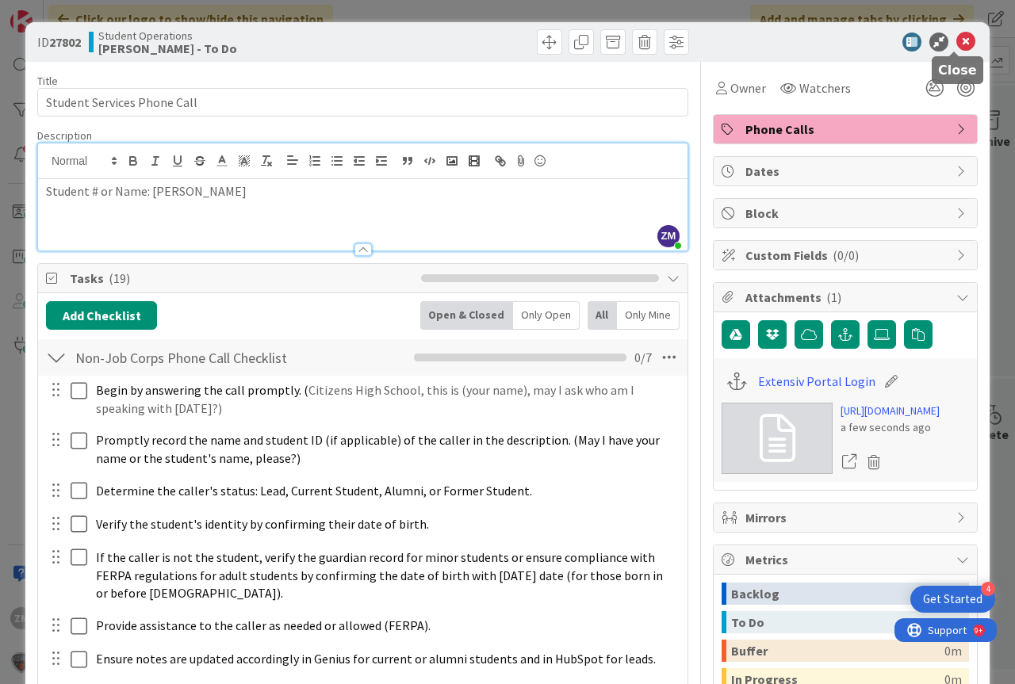
click at [956, 48] on icon at bounding box center [965, 42] width 19 height 19
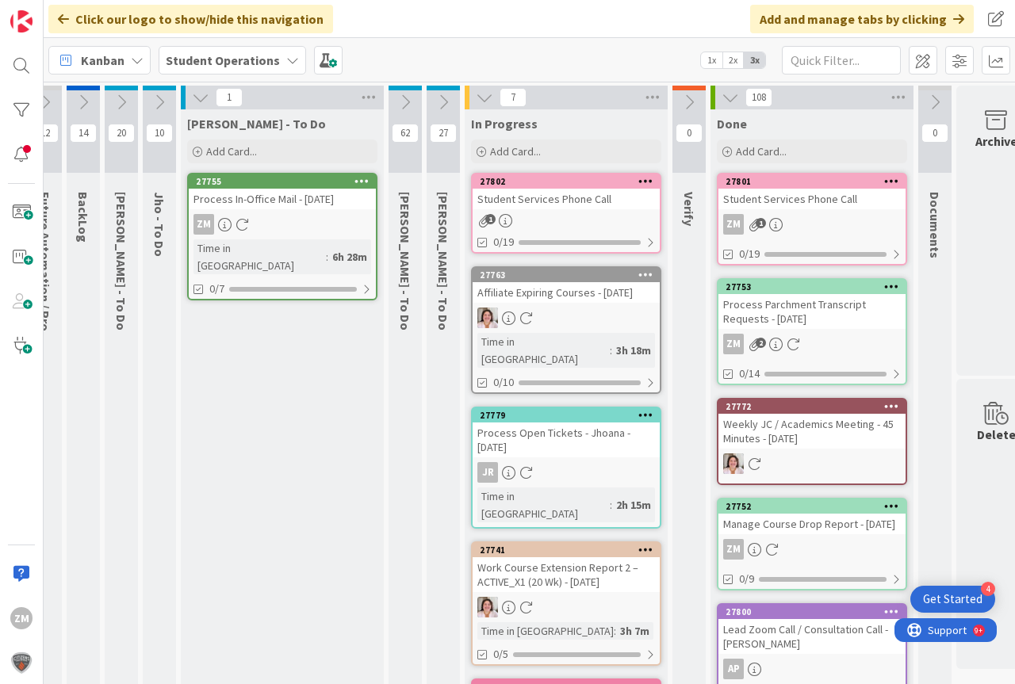
click at [592, 214] on div "1" at bounding box center [565, 220] width 187 height 13
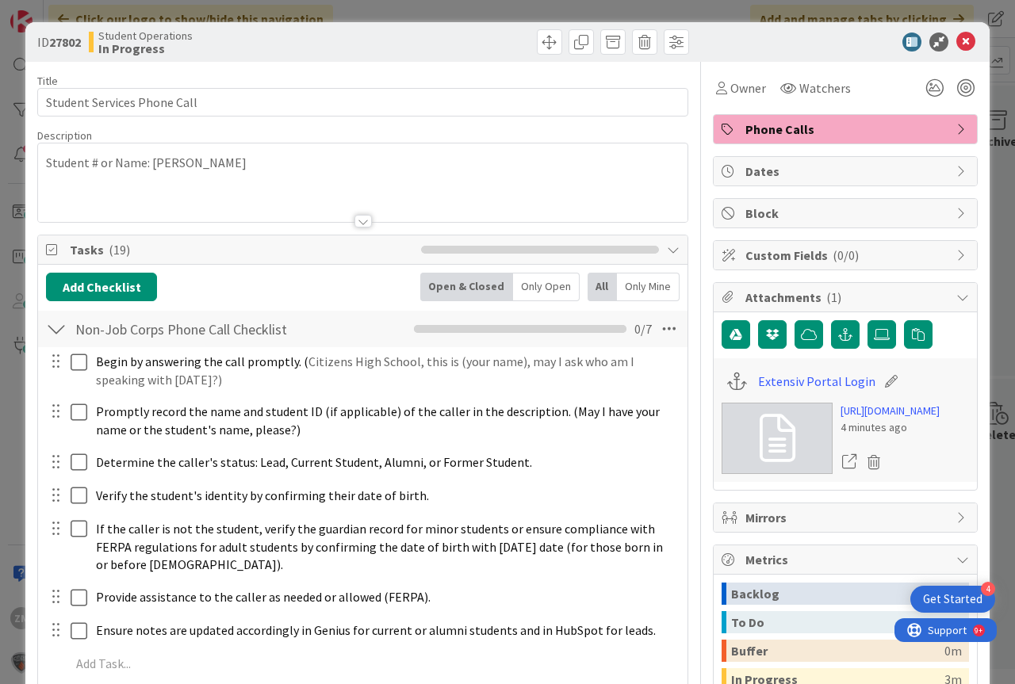
click at [277, 167] on div "Student # or Name: [PERSON_NAME]" at bounding box center [362, 182] width 649 height 78
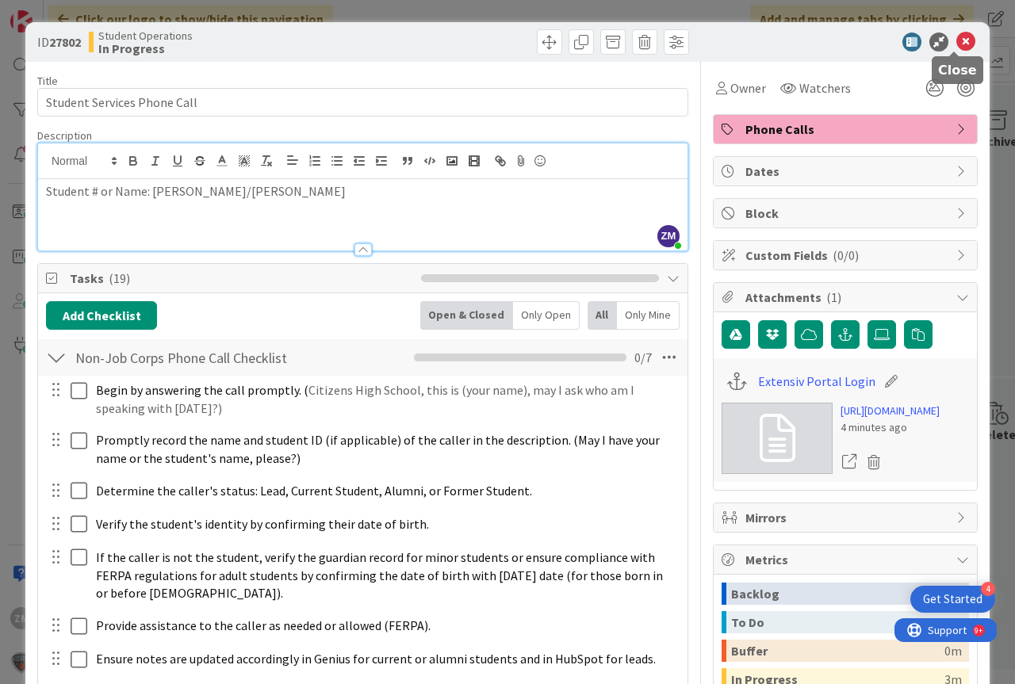
drag, startPoint x: 954, startPoint y: 36, endPoint x: 942, endPoint y: 45, distance: 14.7
click at [956, 36] on icon at bounding box center [965, 42] width 19 height 19
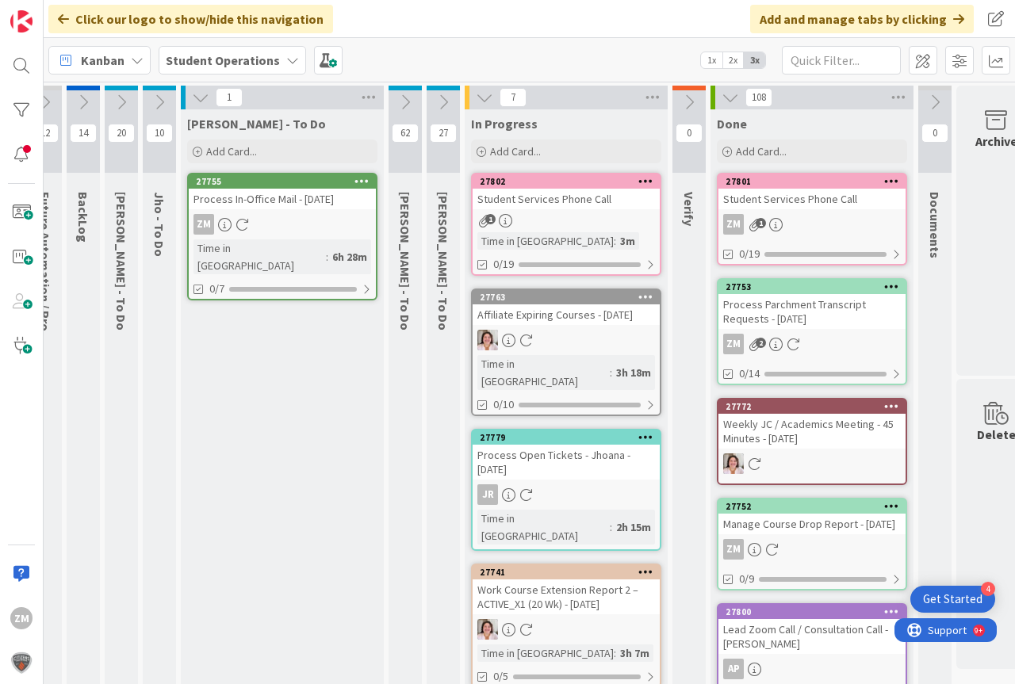
click at [651, 182] on icon at bounding box center [645, 180] width 15 height 11
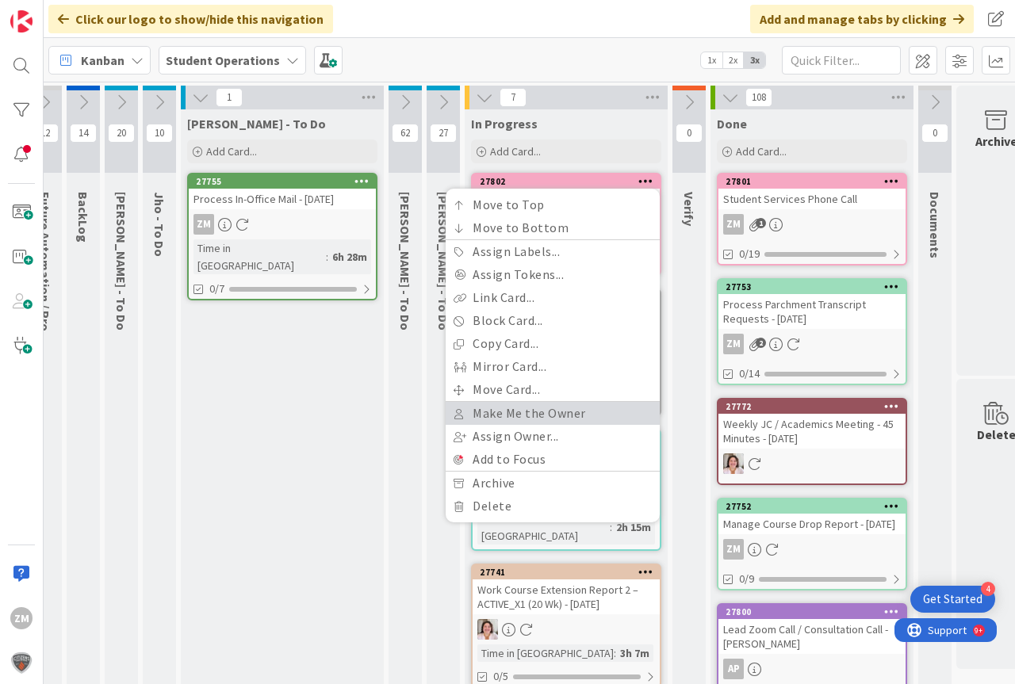
click at [543, 407] on link "Make Me the Owner" at bounding box center [553, 413] width 214 height 23
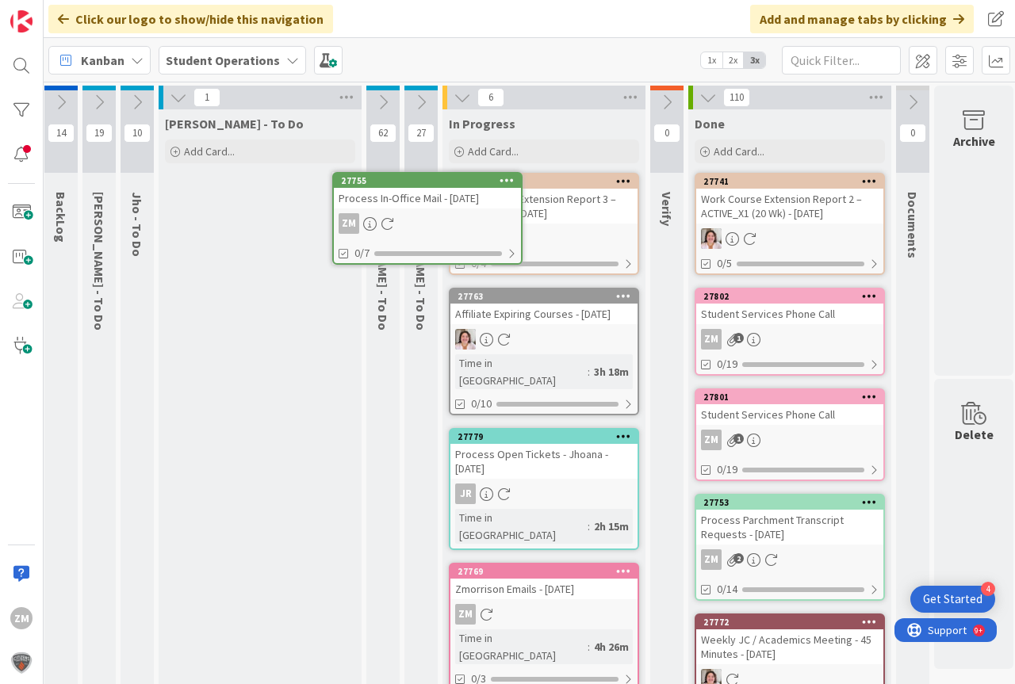
scroll to position [0, 24]
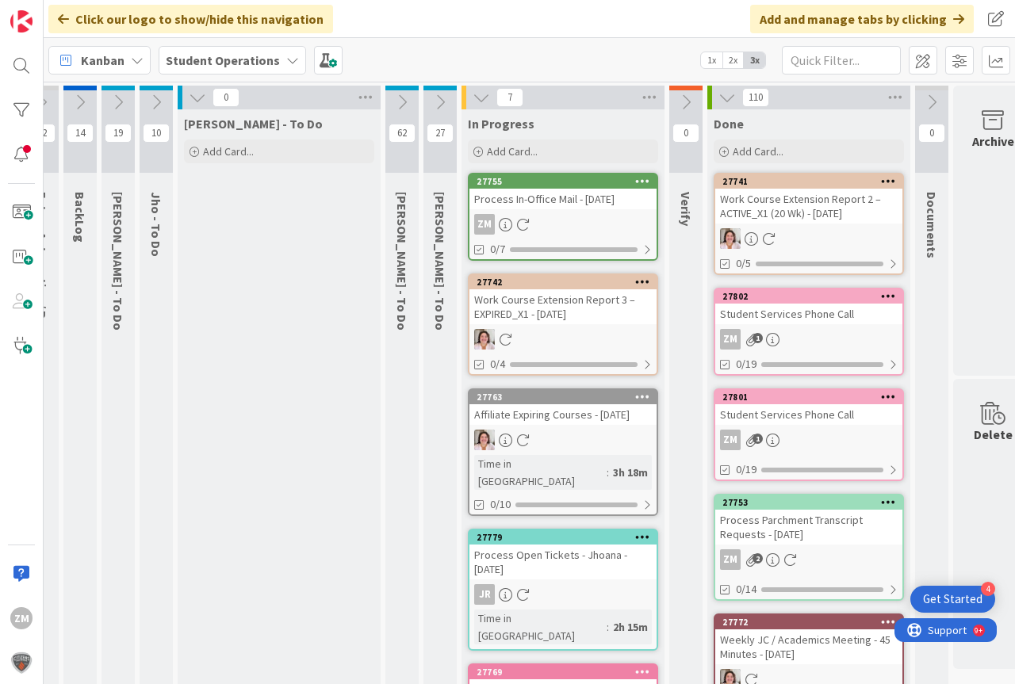
click at [155, 105] on icon at bounding box center [155, 102] width 17 height 17
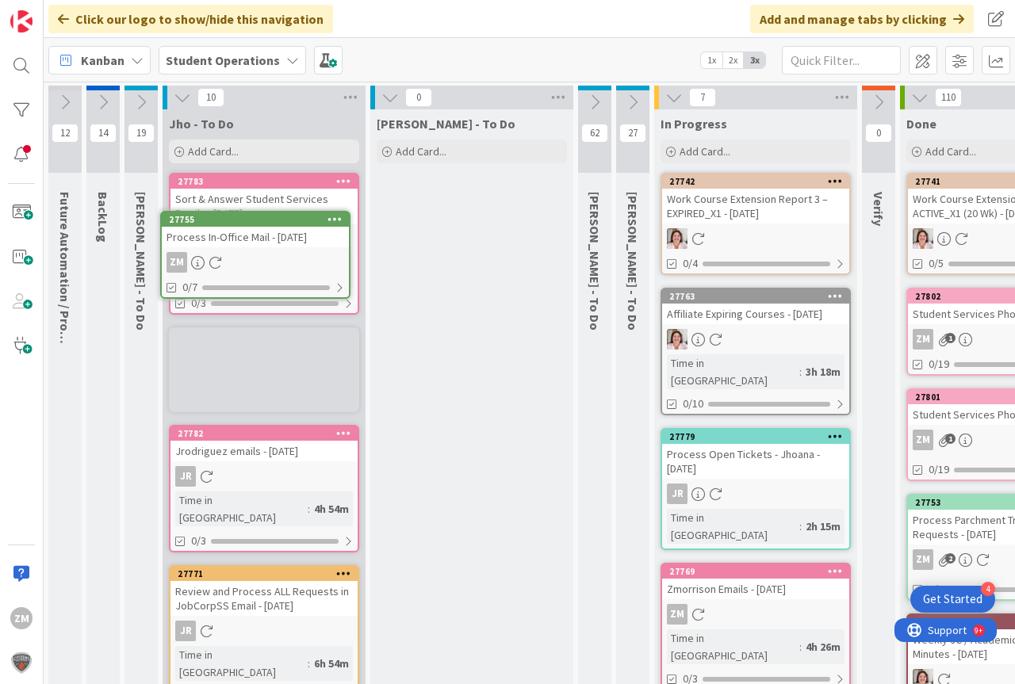
scroll to position [0, 0]
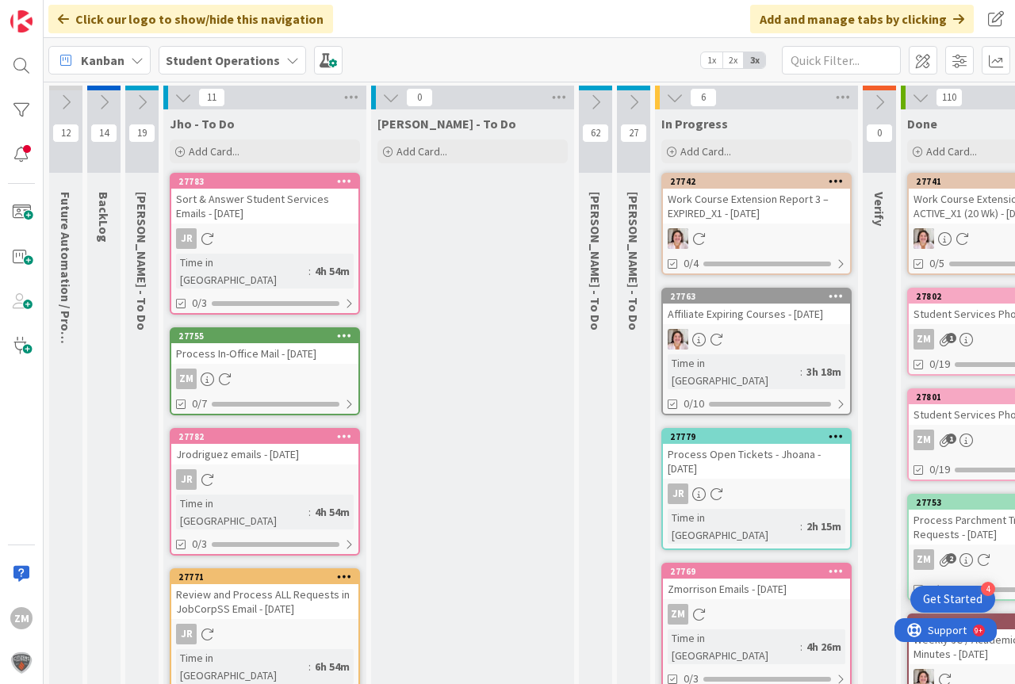
click at [185, 102] on icon at bounding box center [182, 97] width 17 height 17
